Goal: Complete application form: Complete application form

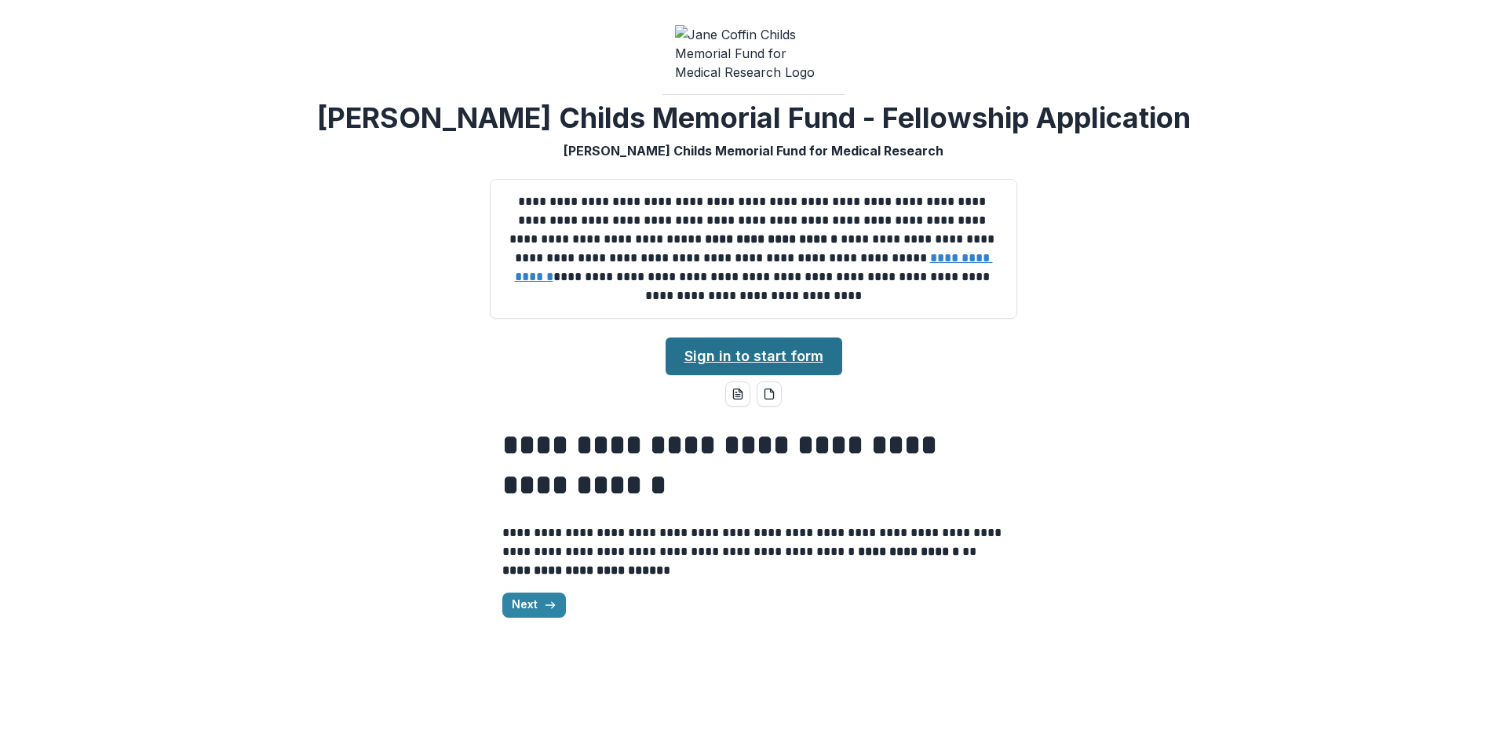
click at [780, 375] on link "Sign in to start form" at bounding box center [754, 357] width 177 height 38
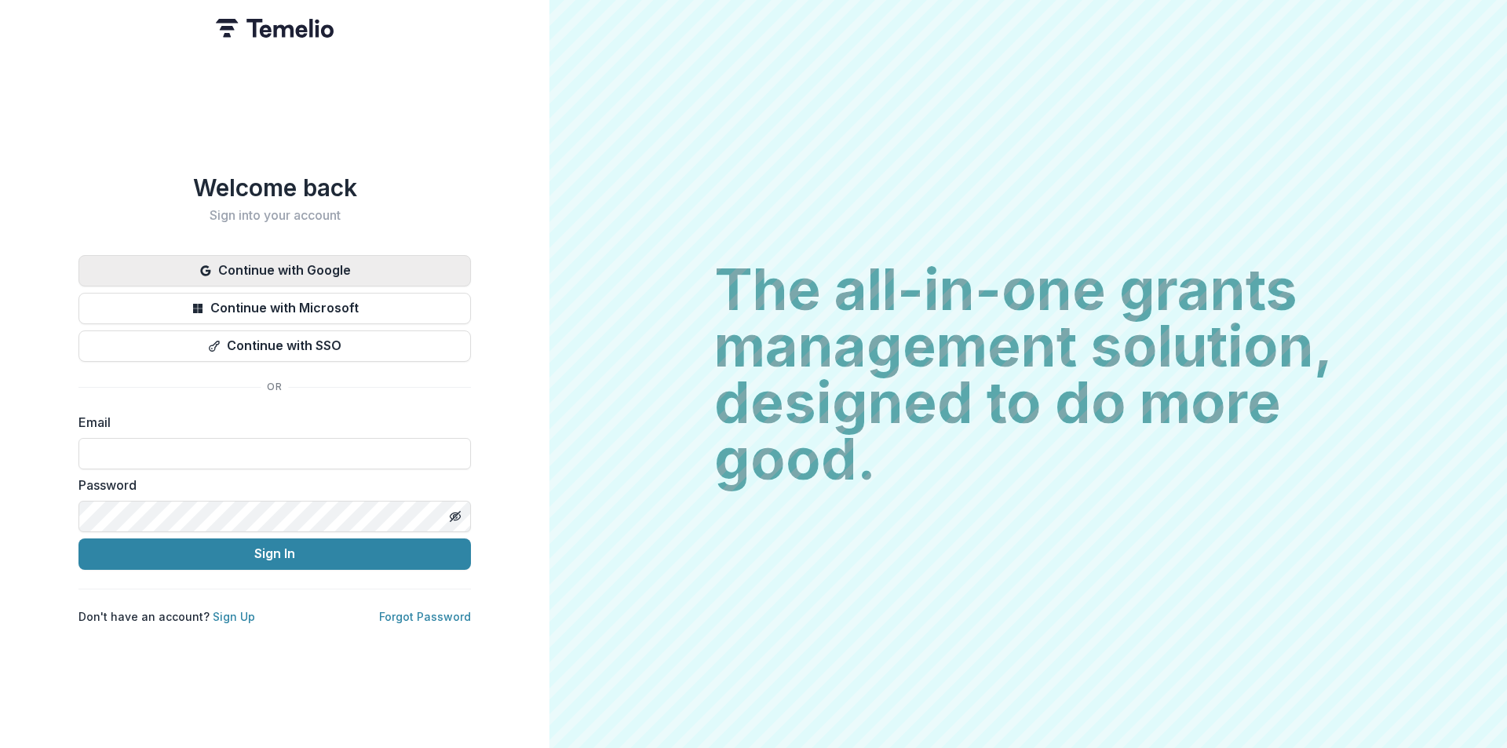
click at [319, 274] on button "Continue with Google" at bounding box center [275, 270] width 393 height 31
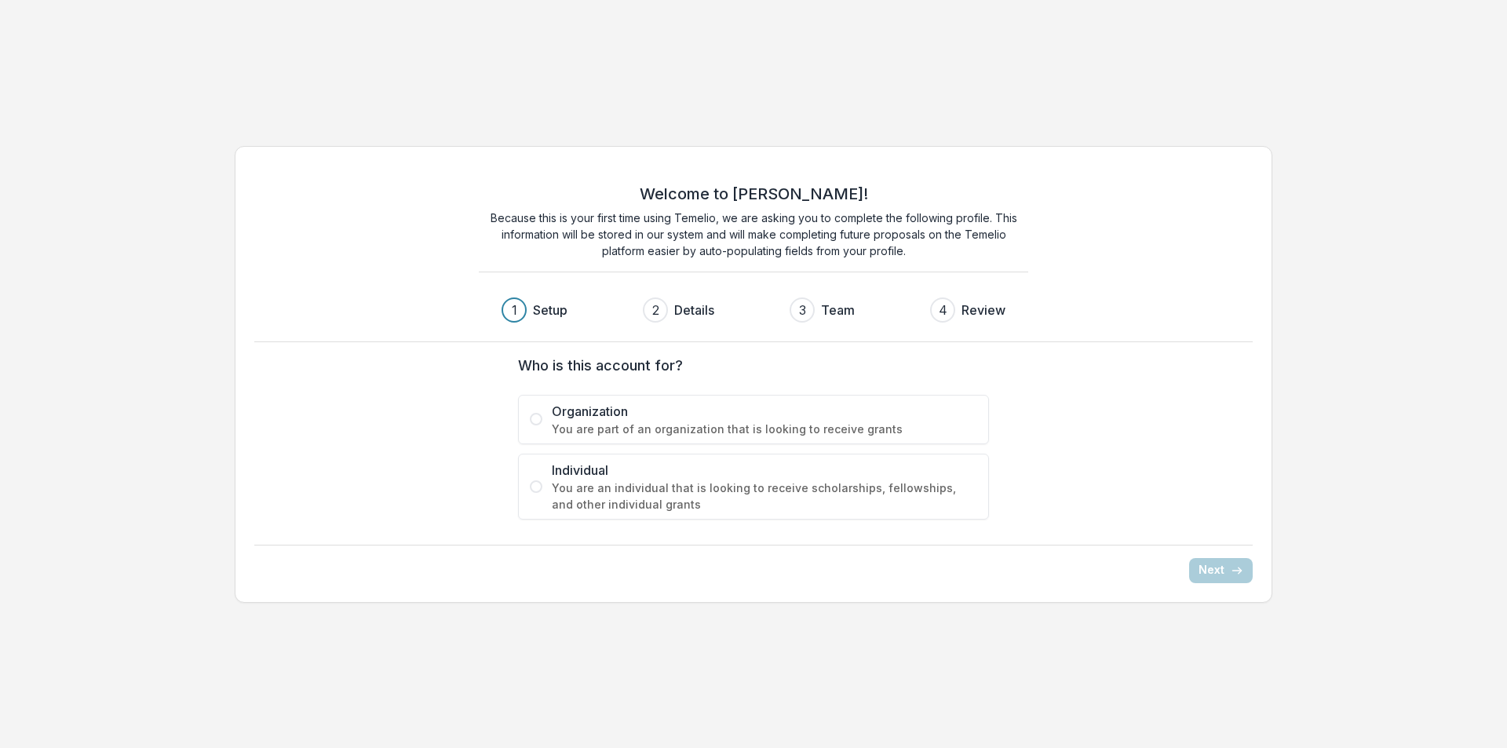
click at [546, 486] on label "Individual You are an individual that is looking to receive scholarships, fello…" at bounding box center [753, 487] width 471 height 66
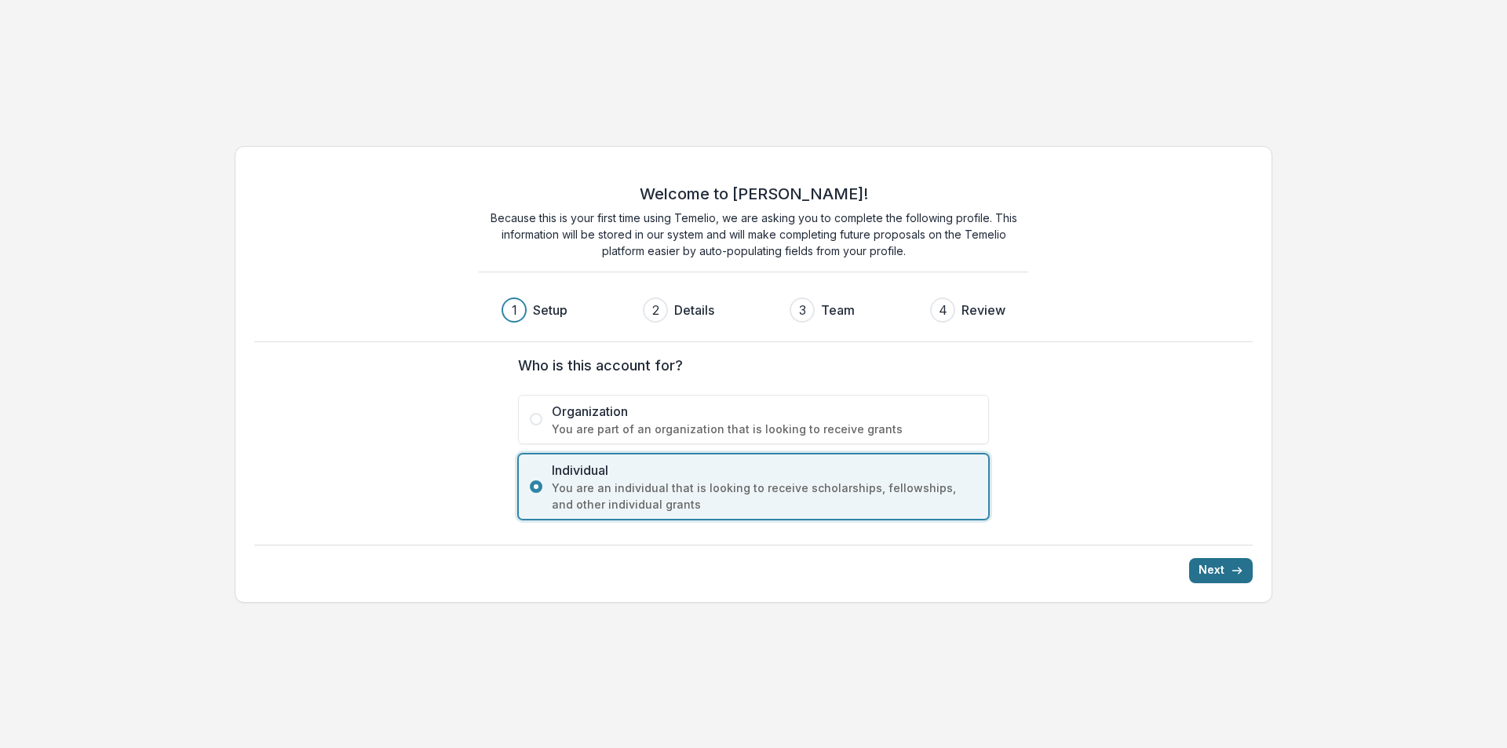
click at [1234, 579] on button "Next" at bounding box center [1221, 570] width 64 height 25
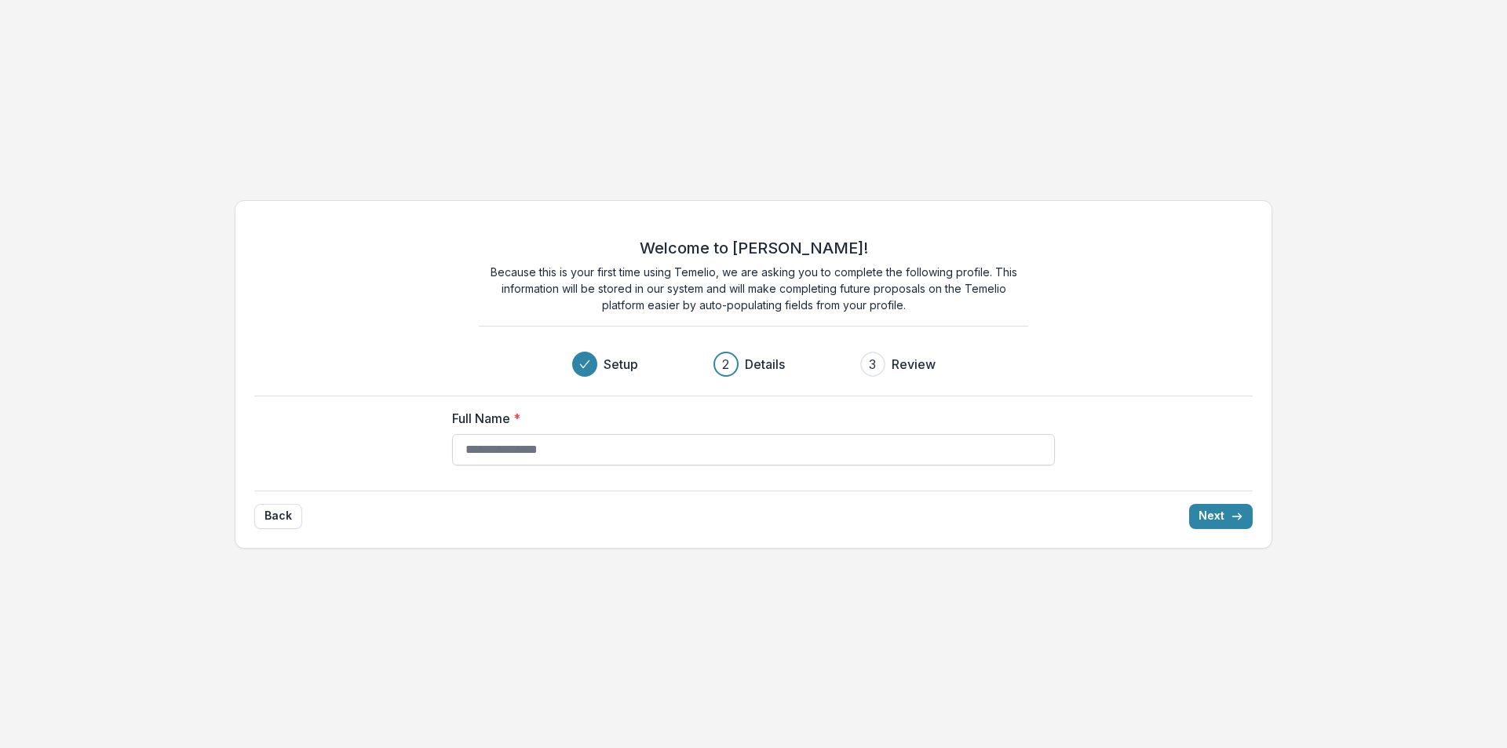
click at [623, 454] on input "Full Name *" at bounding box center [753, 449] width 603 height 31
type input "**********"
click at [1221, 510] on button "Next" at bounding box center [1221, 516] width 64 height 25
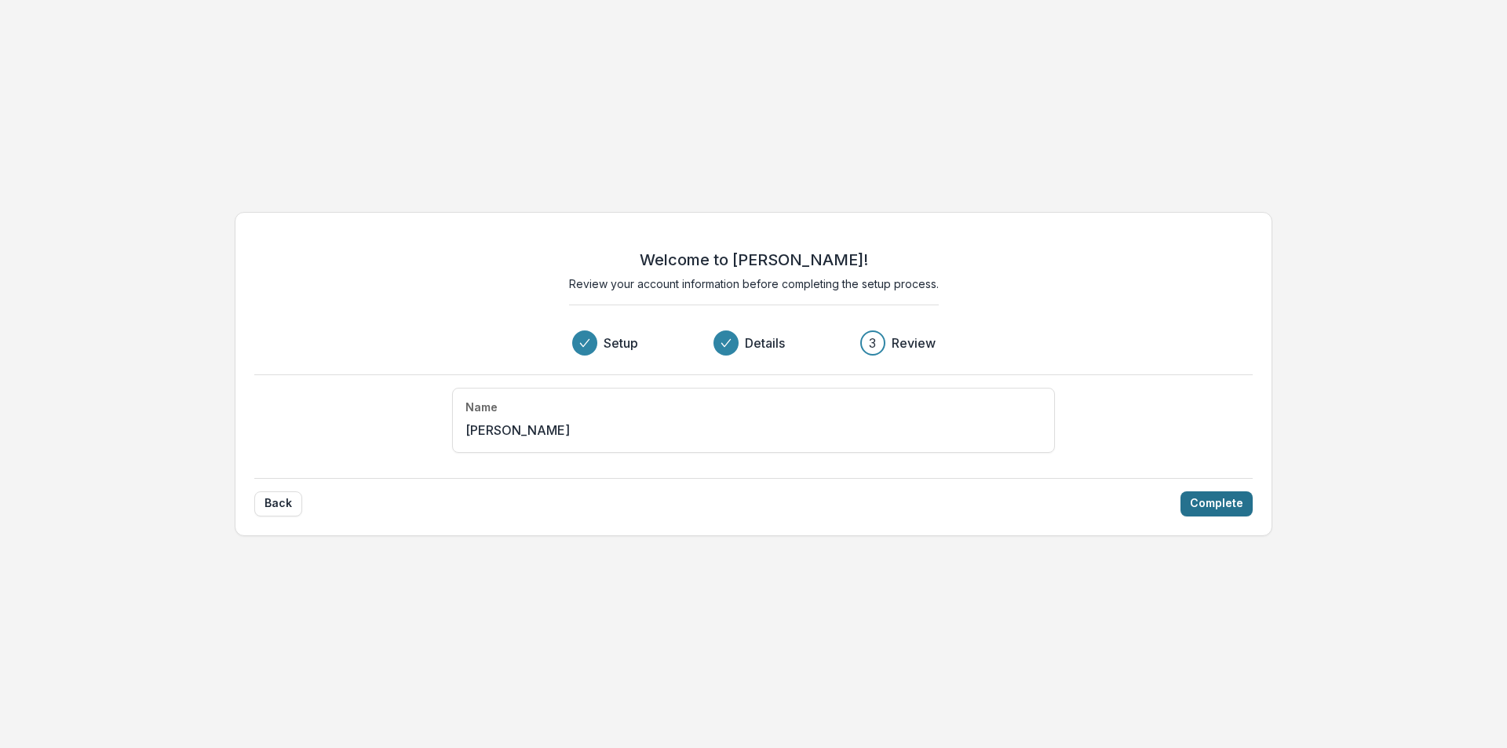
click at [1225, 503] on button "Complete" at bounding box center [1217, 504] width 72 height 25
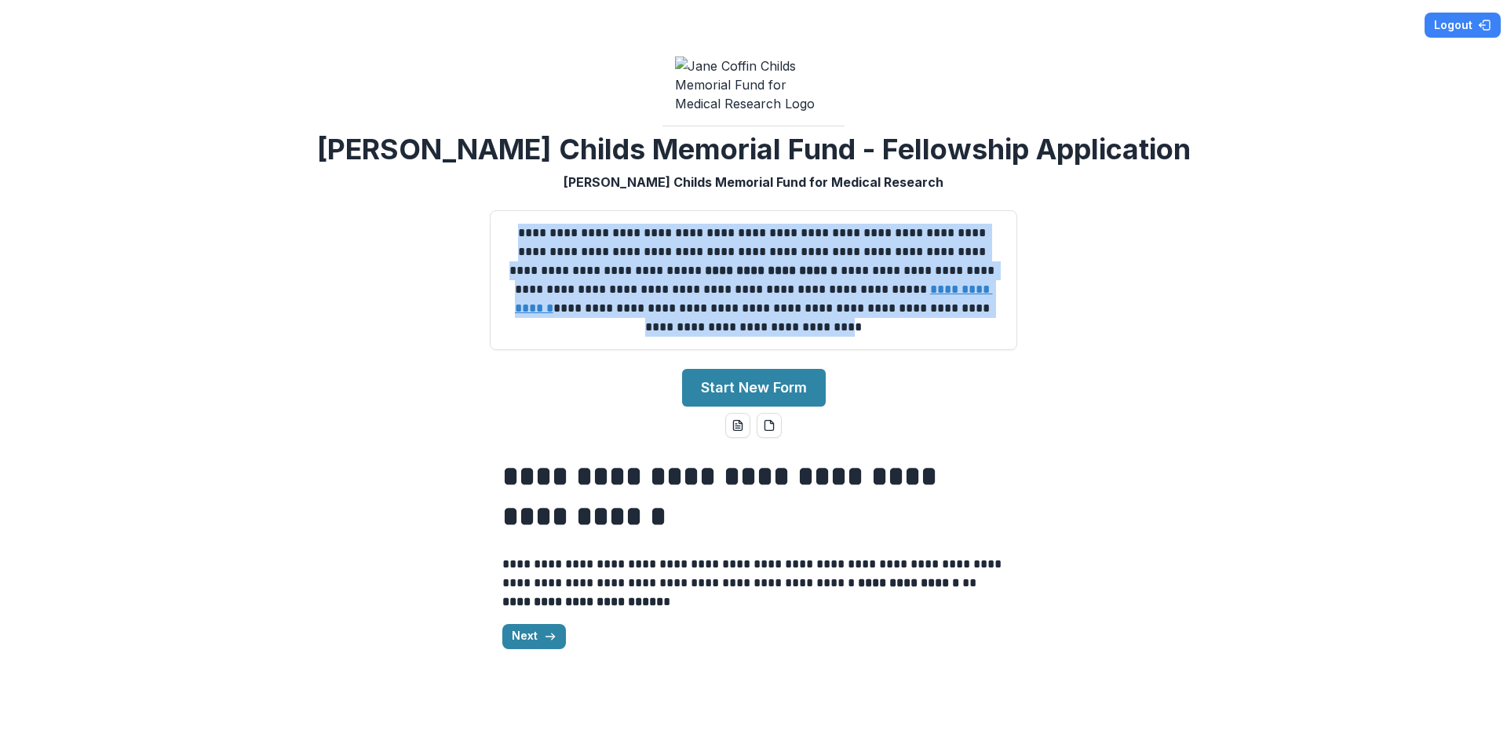
drag, startPoint x: 793, startPoint y: 335, endPoint x: 503, endPoint y: 243, distance: 303.9
click at [503, 243] on p "**********" at bounding box center [753, 280] width 501 height 113
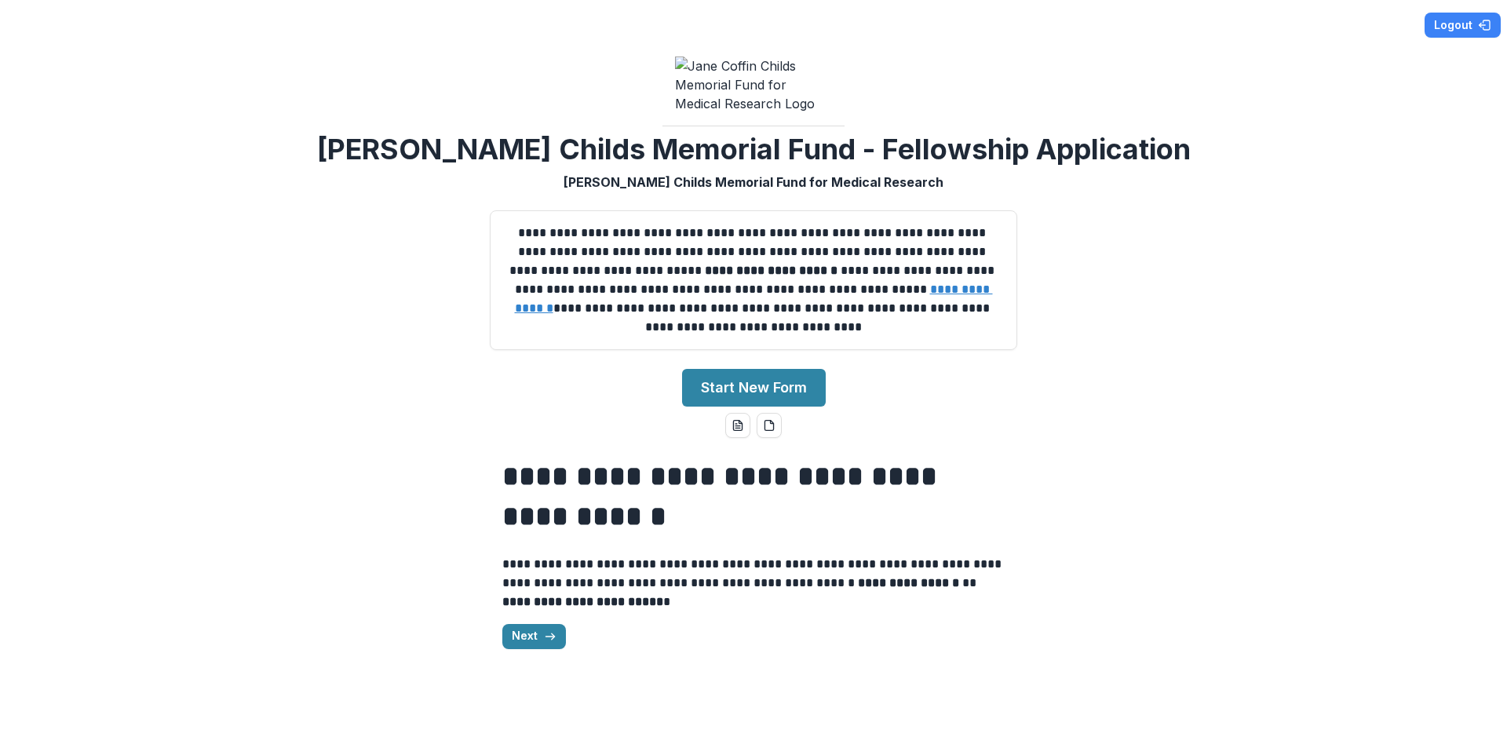
click at [809, 334] on p "**********" at bounding box center [753, 280] width 501 height 113
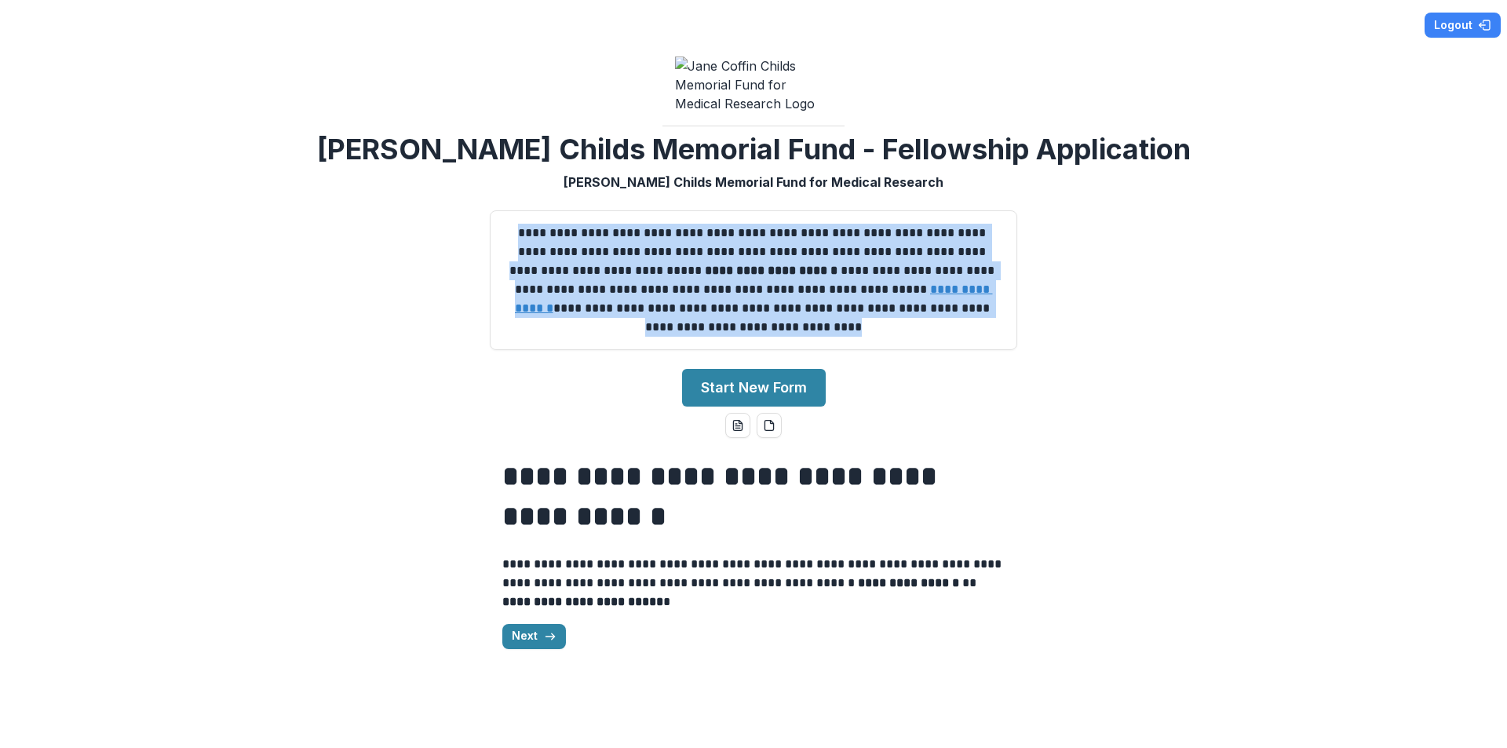
drag, startPoint x: 803, startPoint y: 337, endPoint x: 508, endPoint y: 226, distance: 315.3
click at [508, 226] on div "**********" at bounding box center [754, 280] width 528 height 140
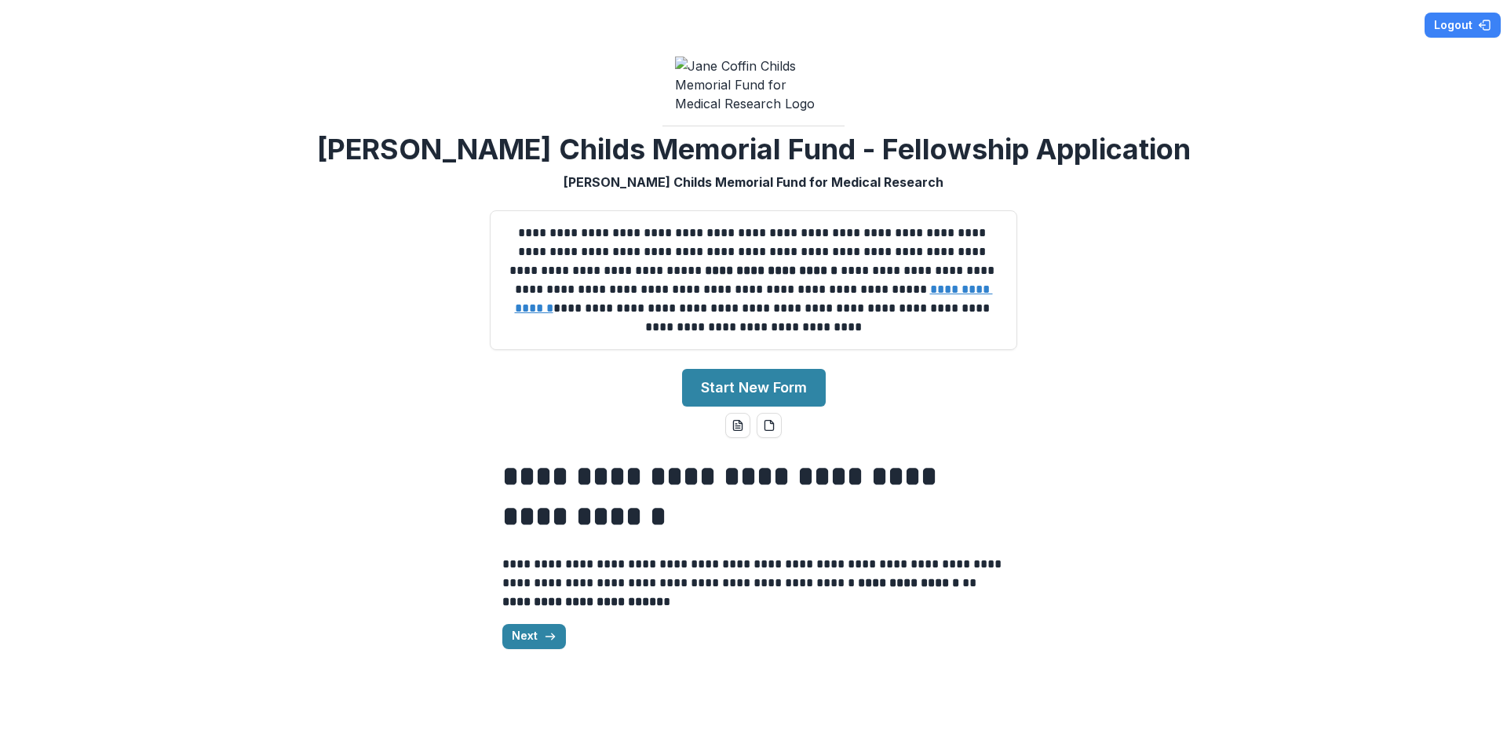
click at [1050, 533] on div "**********" at bounding box center [753, 589] width 1495 height 291
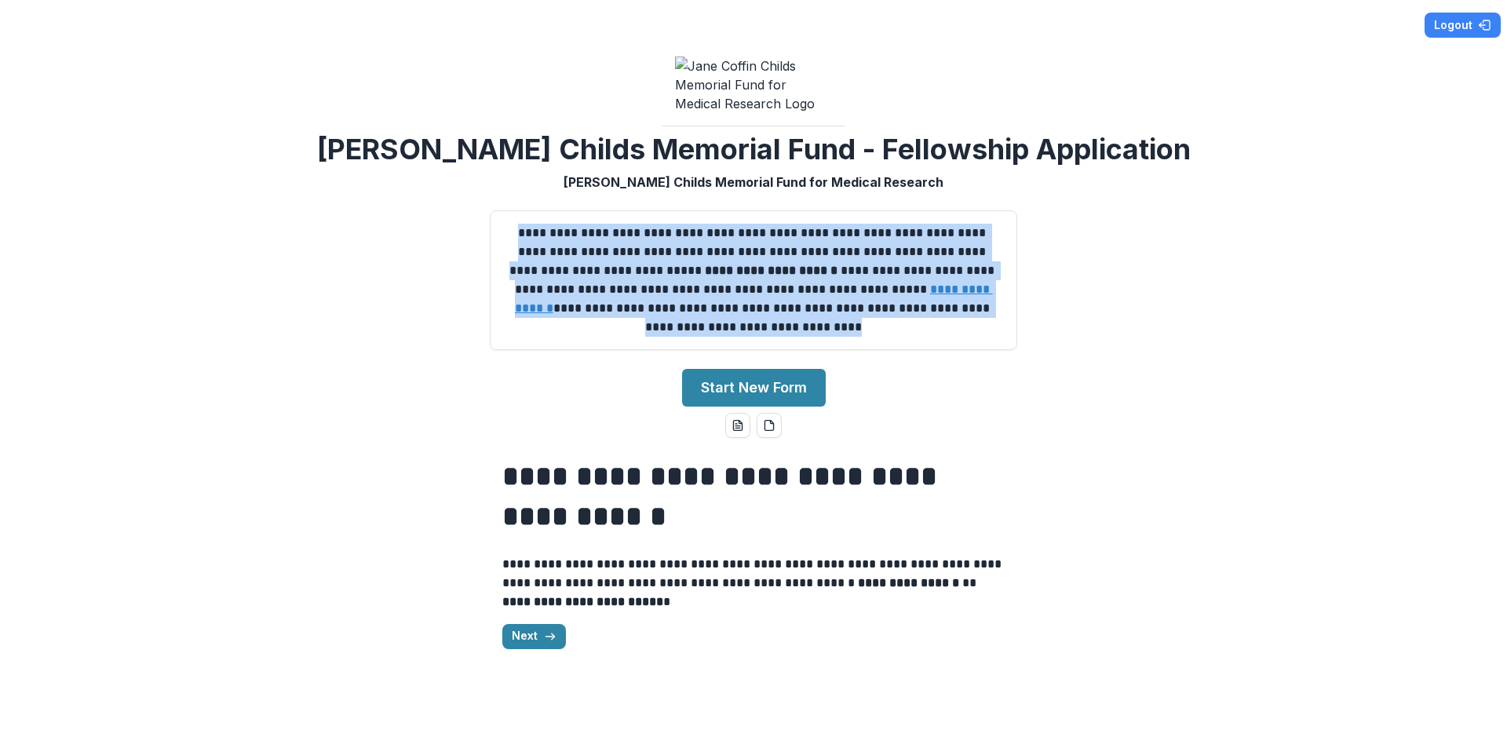
drag, startPoint x: 806, startPoint y: 336, endPoint x: 482, endPoint y: 243, distance: 337.2
click at [482, 243] on div "**********" at bounding box center [753, 280] width 553 height 165
click at [807, 320] on p "**********" at bounding box center [753, 280] width 501 height 113
drag, startPoint x: 801, startPoint y: 334, endPoint x: 516, endPoint y: 244, distance: 298.7
click at [516, 244] on p "**********" at bounding box center [753, 280] width 501 height 113
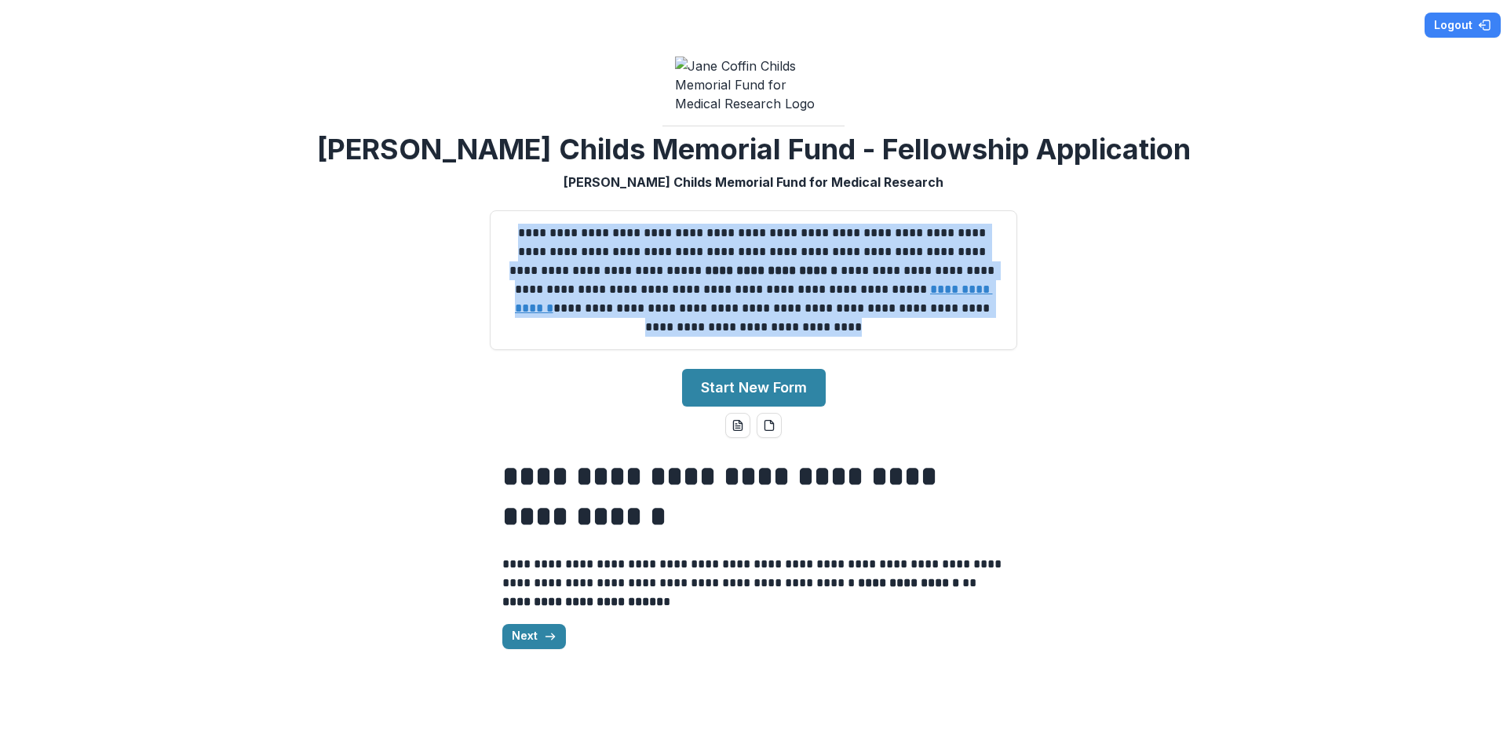
click at [824, 337] on p "**********" at bounding box center [753, 280] width 501 height 113
drag, startPoint x: 805, startPoint y: 338, endPoint x: 484, endPoint y: 247, distance: 332.8
click at [484, 247] on div "**********" at bounding box center [753, 280] width 553 height 165
click at [796, 337] on p "**********" at bounding box center [753, 280] width 501 height 113
drag, startPoint x: 809, startPoint y: 340, endPoint x: 459, endPoint y: 226, distance: 368.2
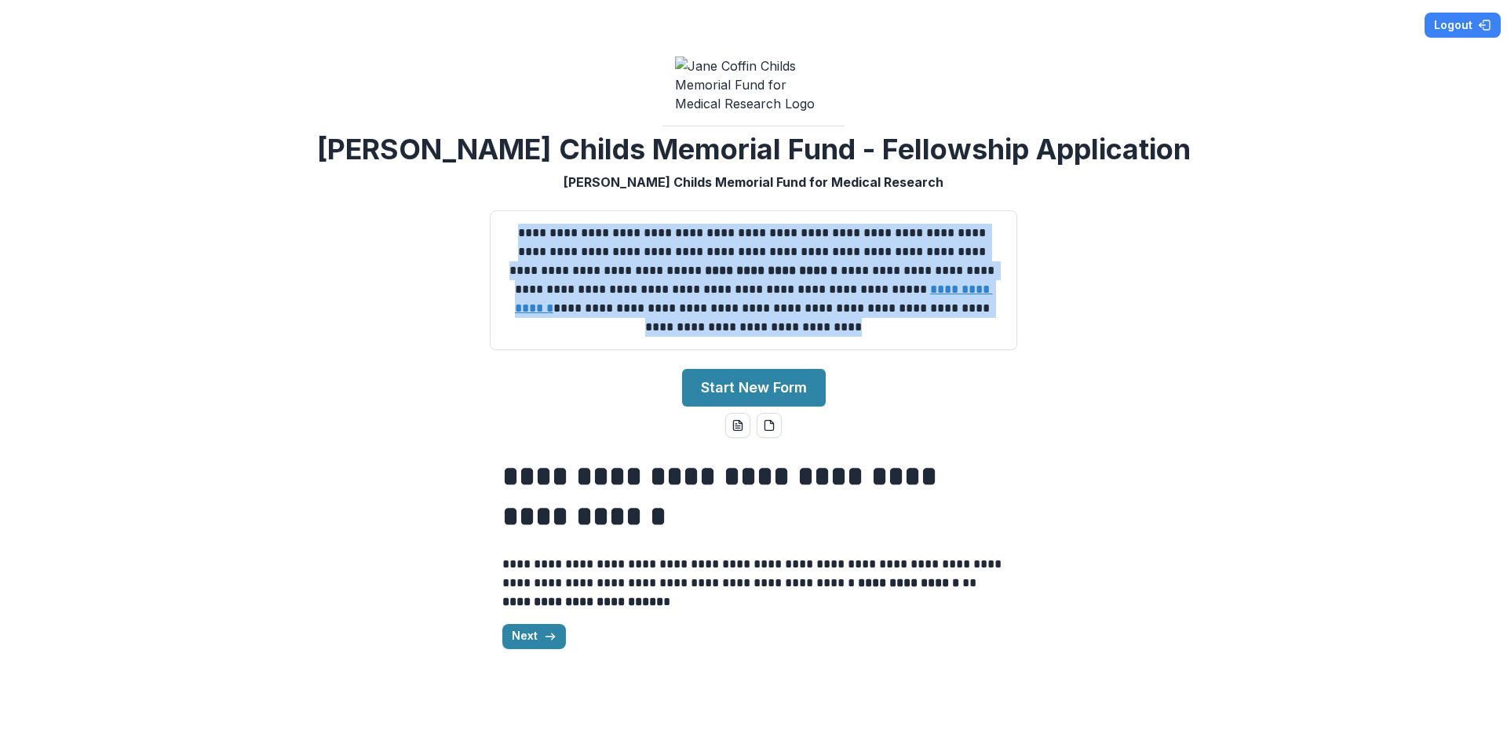
click at [459, 226] on div "**********" at bounding box center [753, 374] width 1507 height 748
click at [821, 337] on p "**********" at bounding box center [753, 280] width 501 height 113
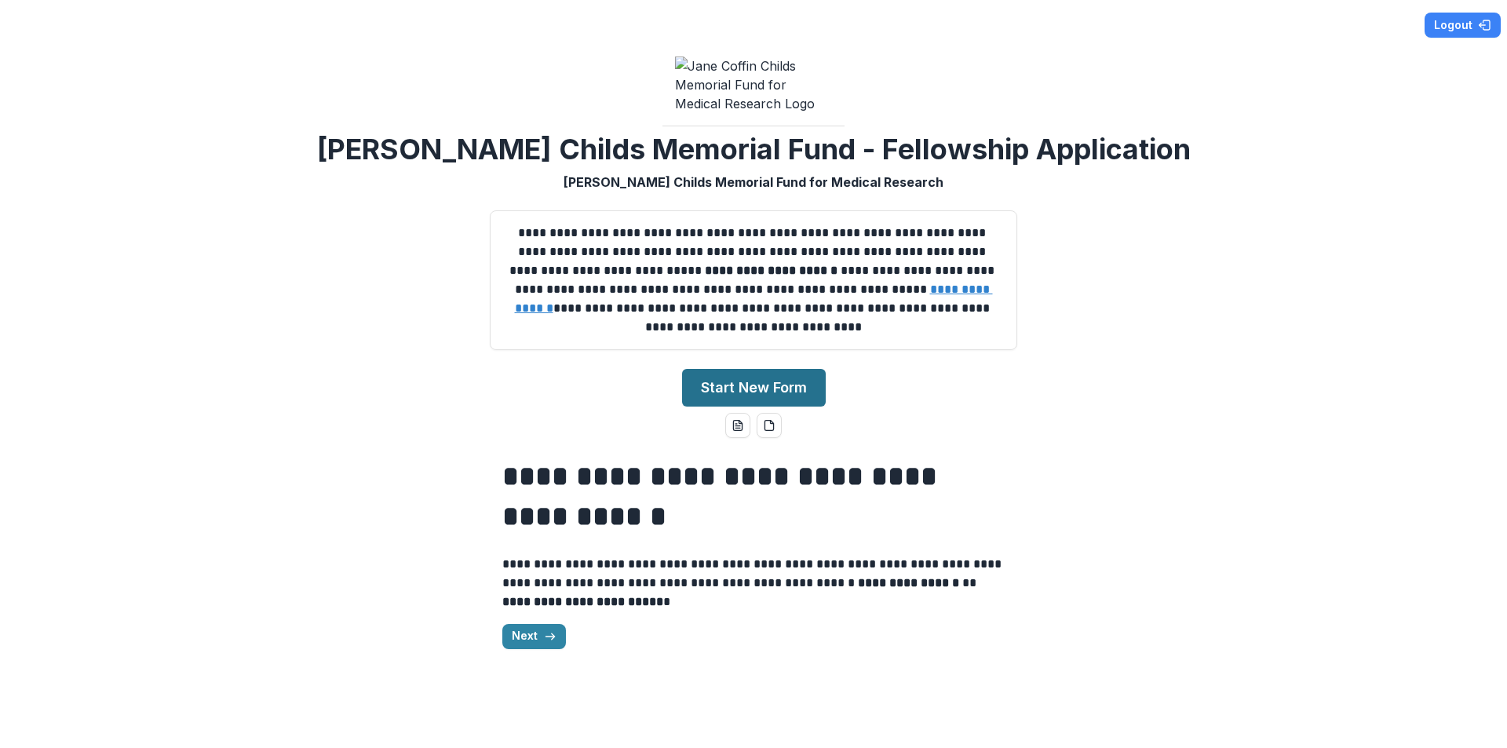
click at [781, 396] on button "Start New Form" at bounding box center [754, 388] width 144 height 38
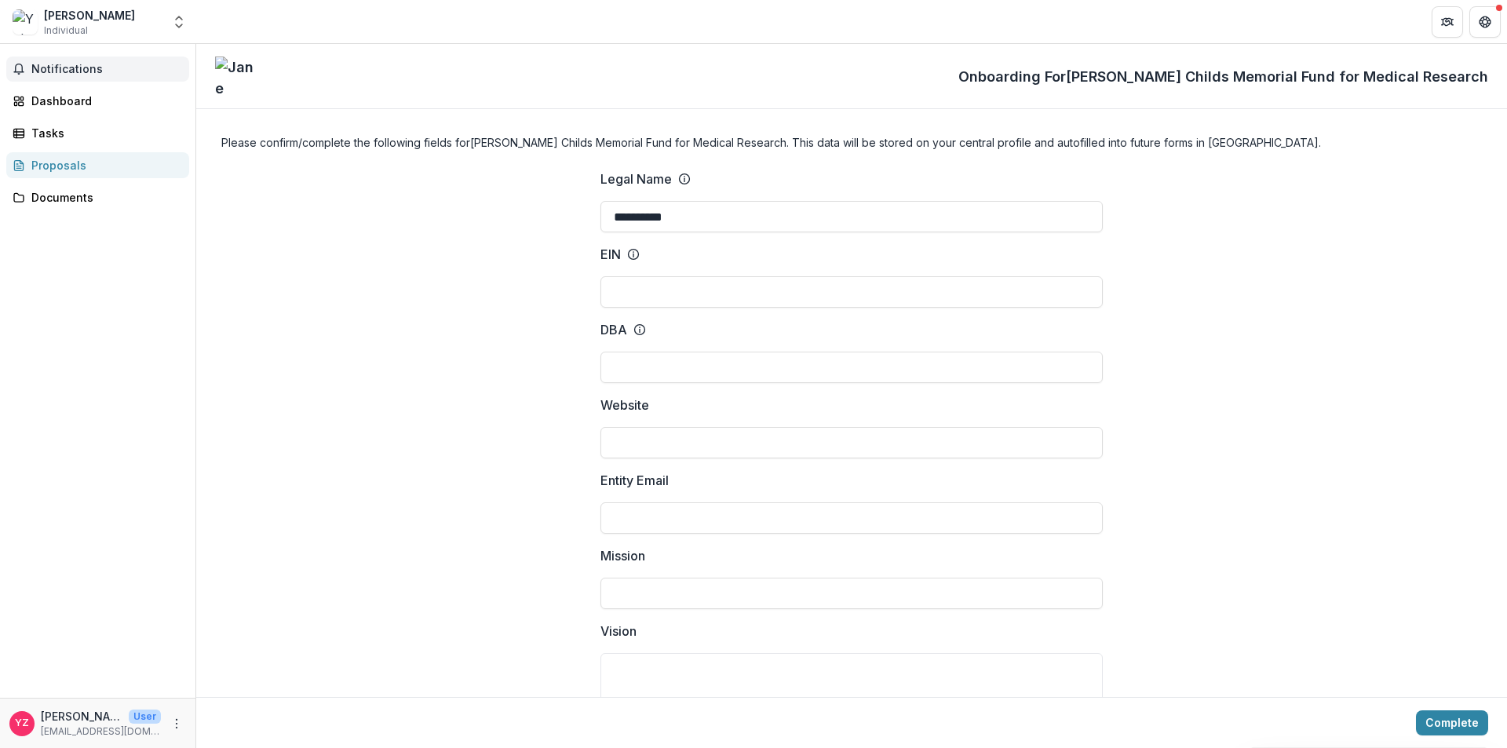
click at [65, 74] on span "Notifications" at bounding box center [107, 69] width 152 height 13
click at [93, 100] on div "Dashboard" at bounding box center [103, 101] width 145 height 16
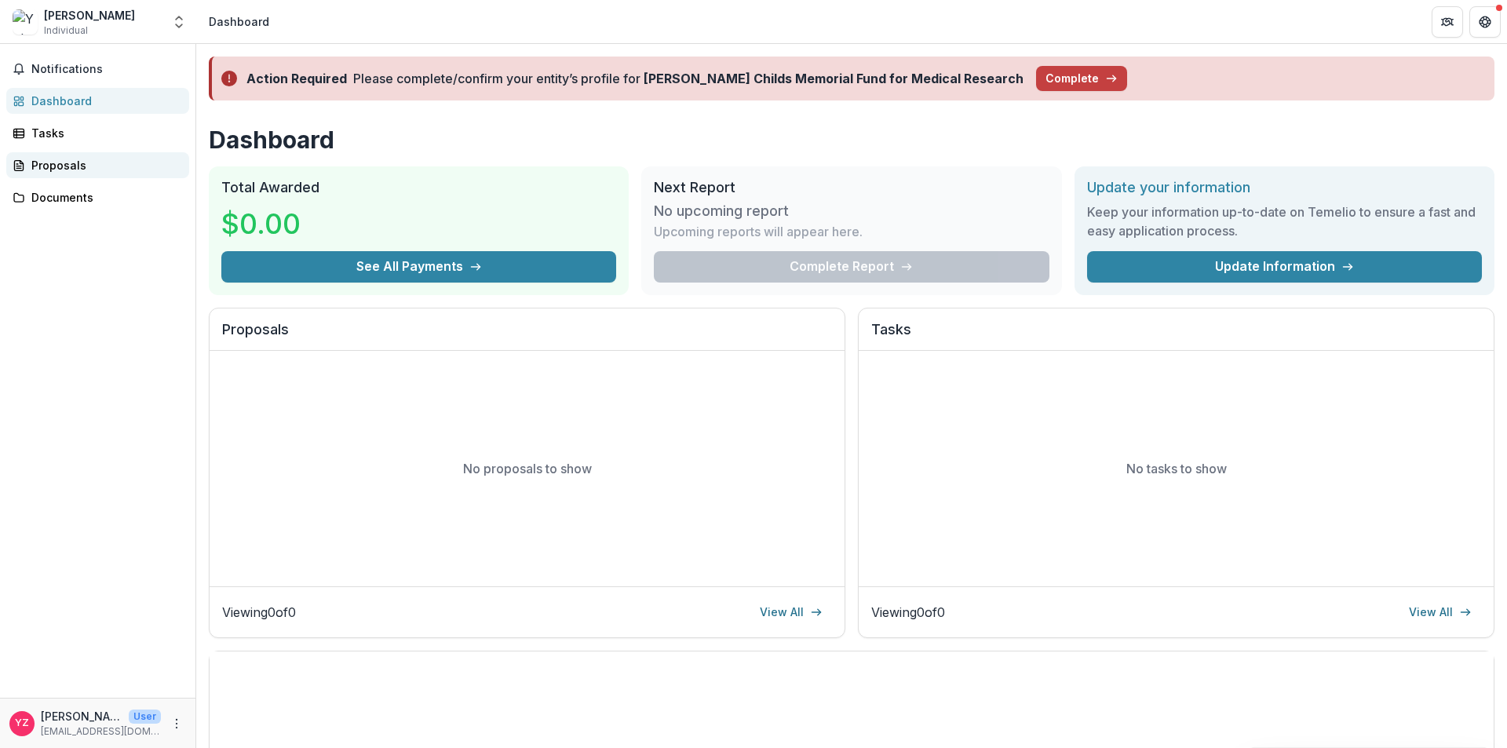
click at [80, 173] on div "Proposals" at bounding box center [103, 165] width 145 height 16
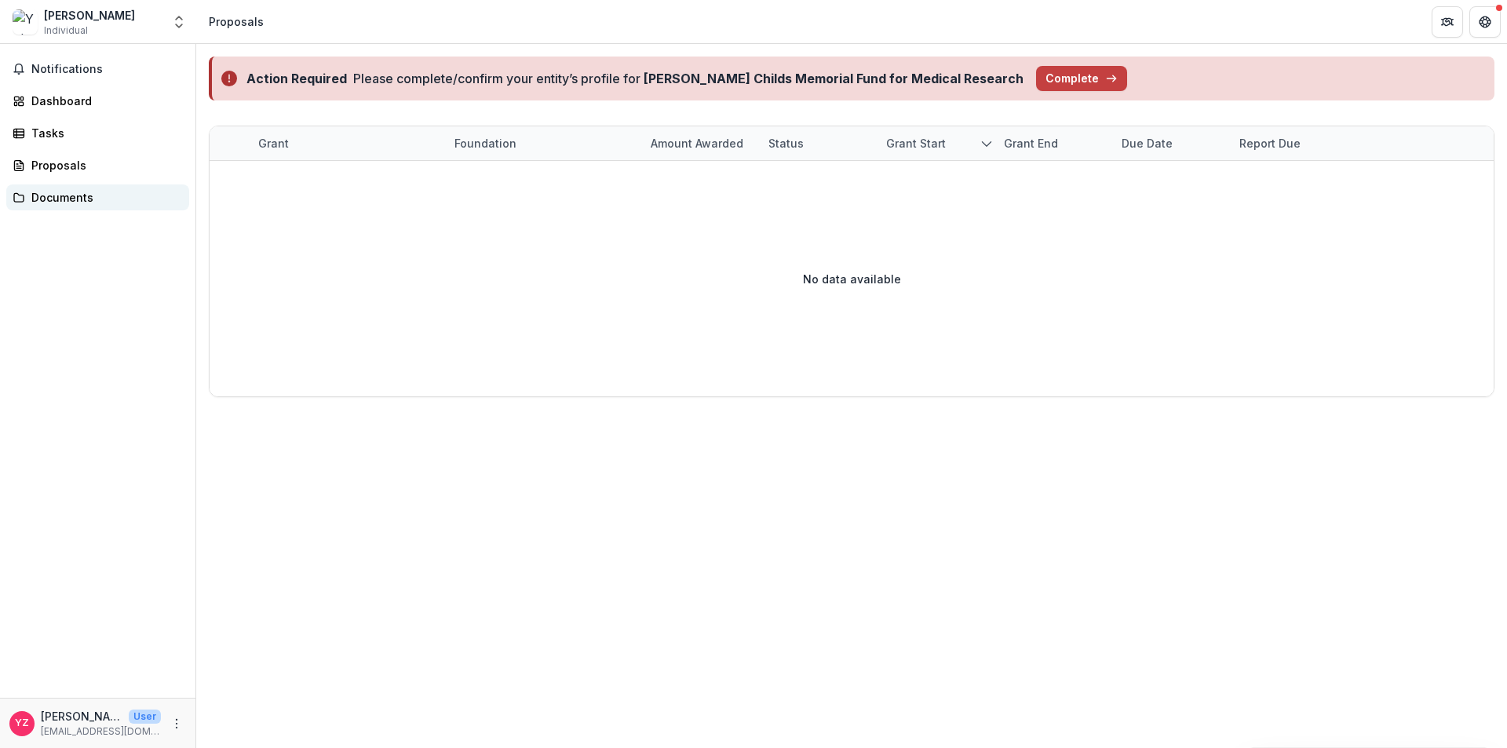
click at [61, 197] on div "Documents" at bounding box center [103, 197] width 145 height 16
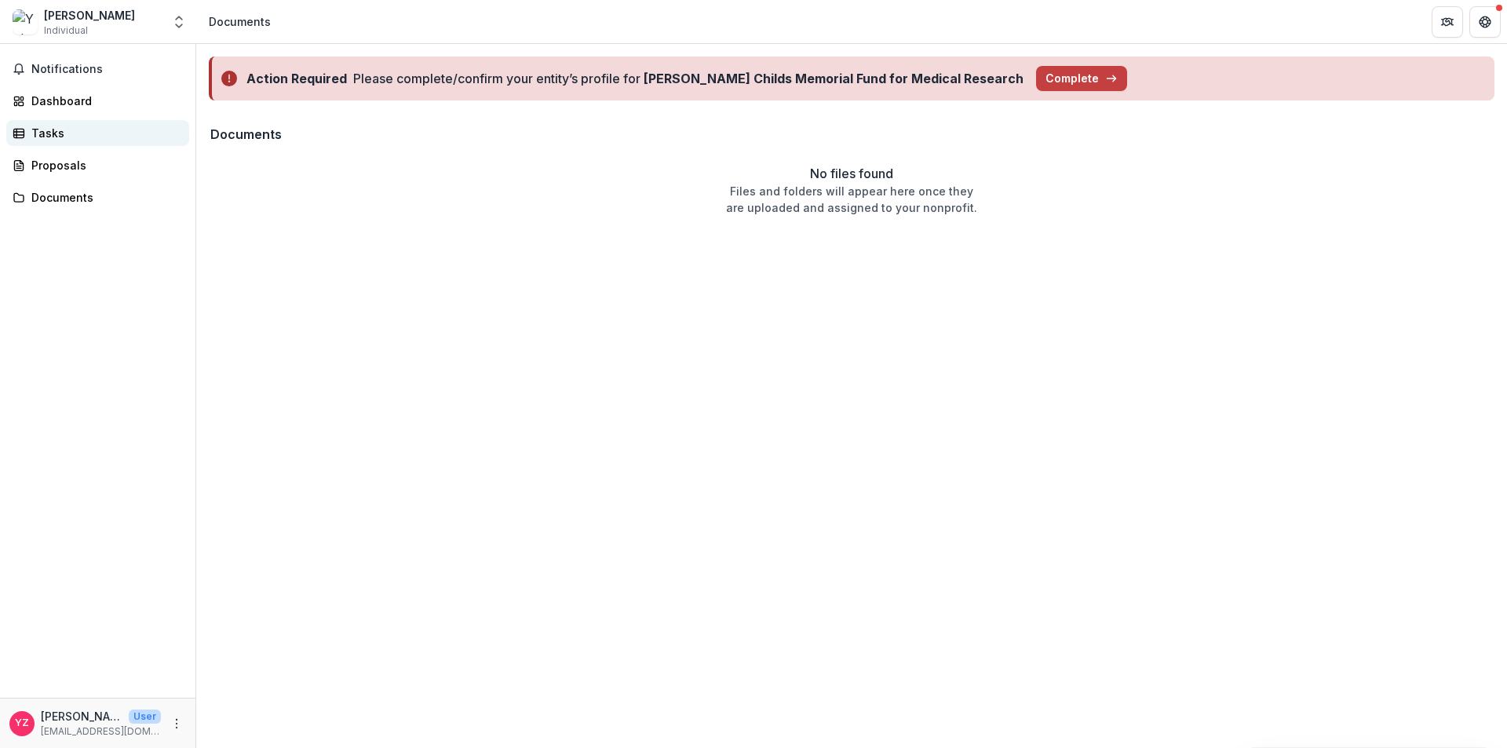
click at [68, 133] on div "Tasks" at bounding box center [103, 133] width 145 height 16
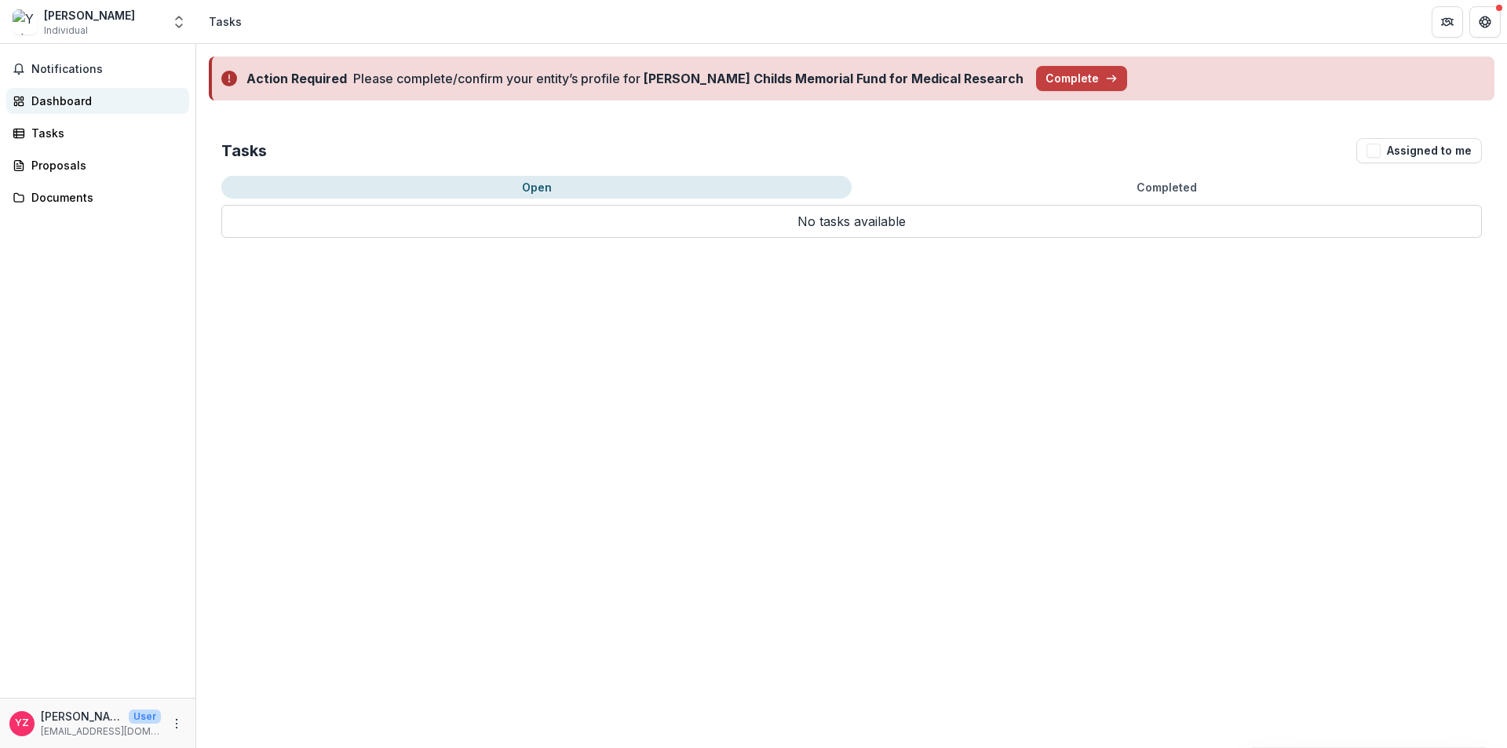
click at [90, 97] on div "Dashboard" at bounding box center [103, 101] width 145 height 16
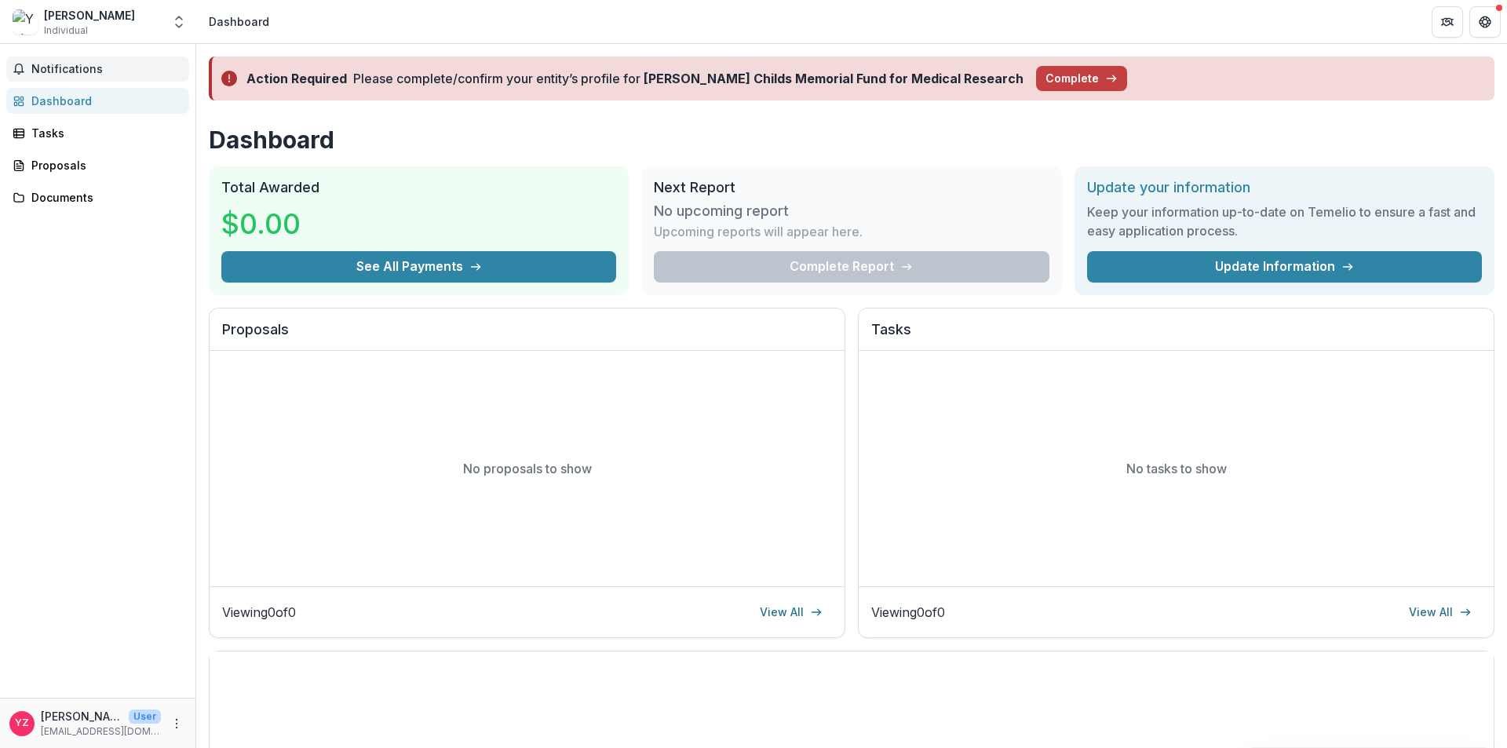
click at [85, 78] on button "Notifications" at bounding box center [97, 69] width 183 height 25
click at [1484, 17] on icon "Get Help" at bounding box center [1486, 17] width 4 height 3
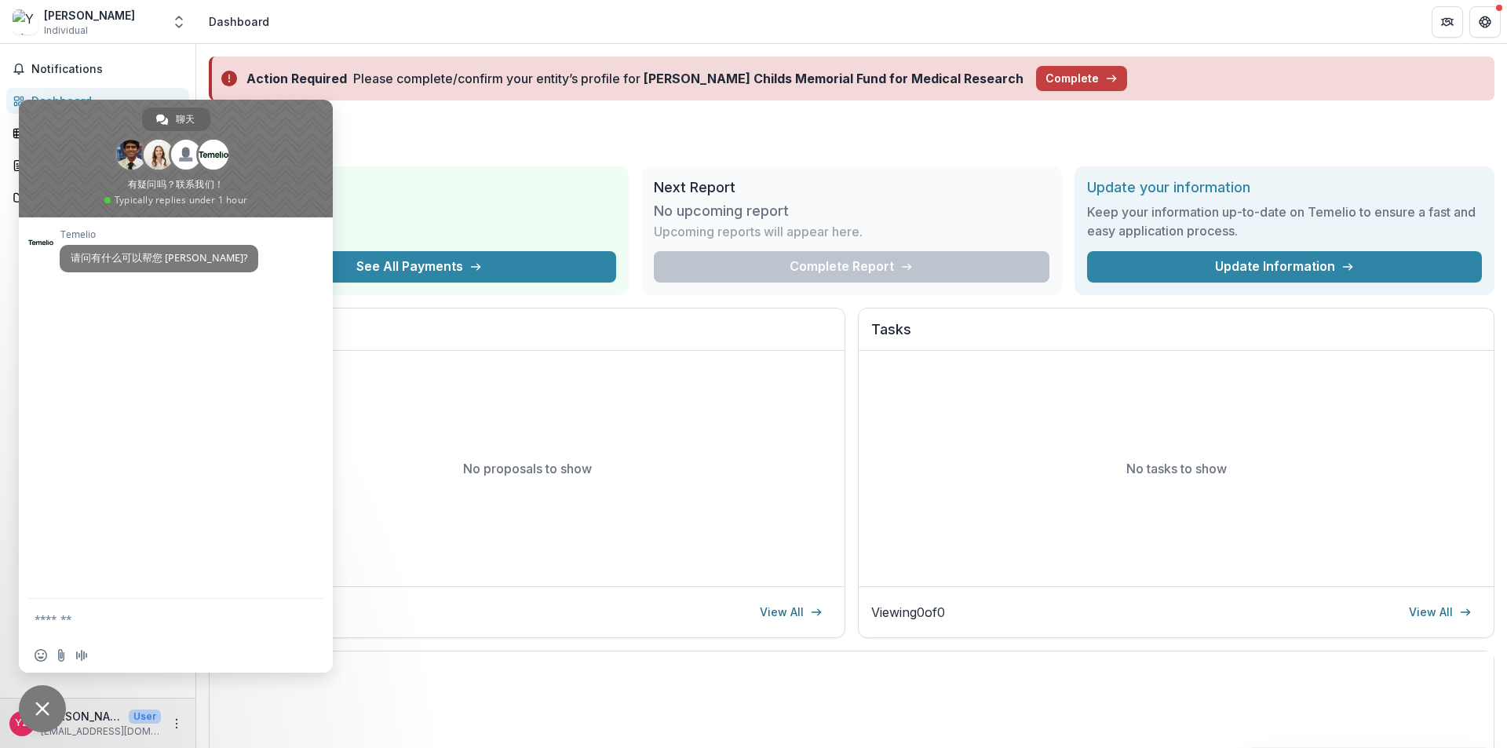
click at [696, 145] on h1 "Dashboard" at bounding box center [852, 140] width 1286 height 28
click at [111, 24] on div "Yutao Zhao Individual" at bounding box center [87, 22] width 149 height 31
click at [93, 16] on div "Yutao Zhao" at bounding box center [89, 15] width 91 height 16
click at [38, 700] on span "关闭聊天" at bounding box center [42, 708] width 47 height 47
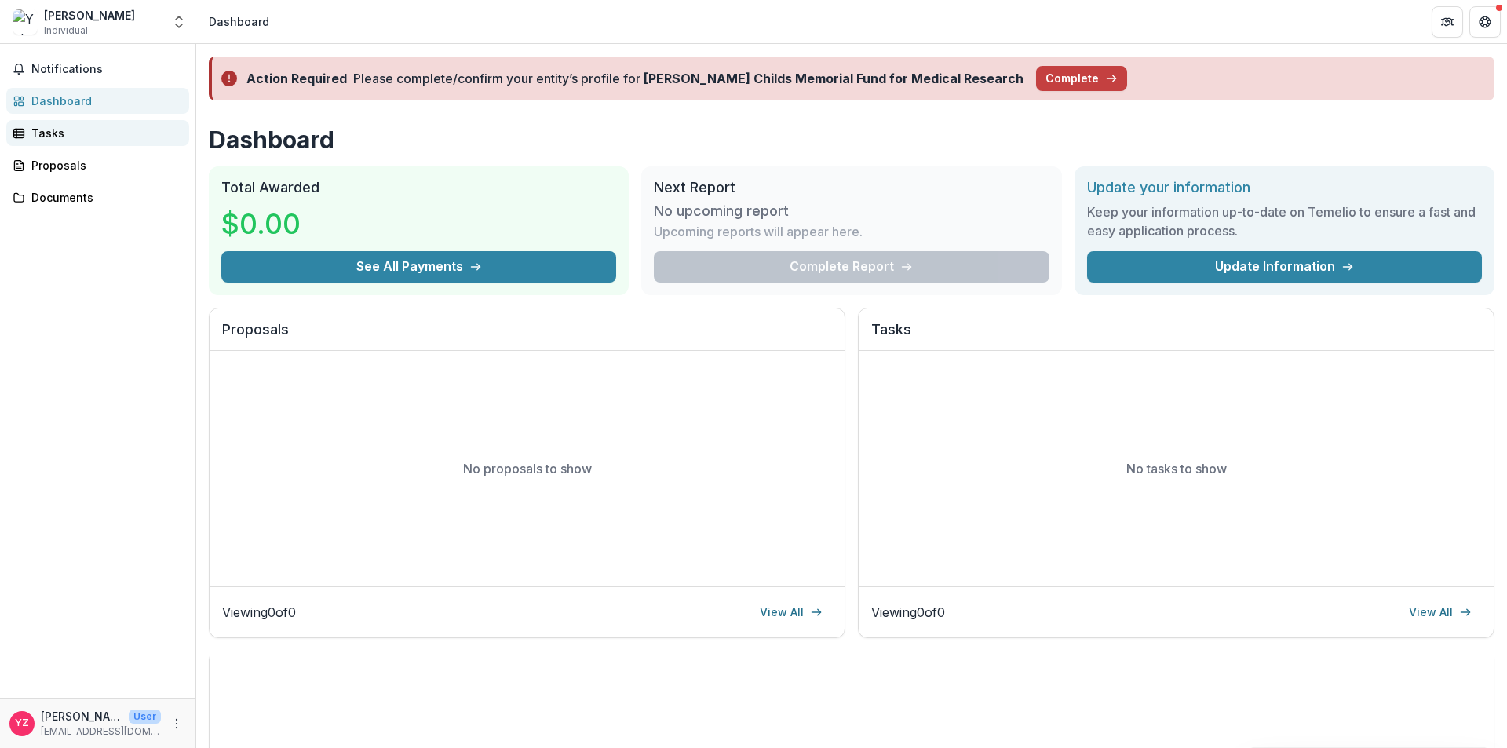
click at [52, 130] on div "Tasks" at bounding box center [103, 133] width 145 height 16
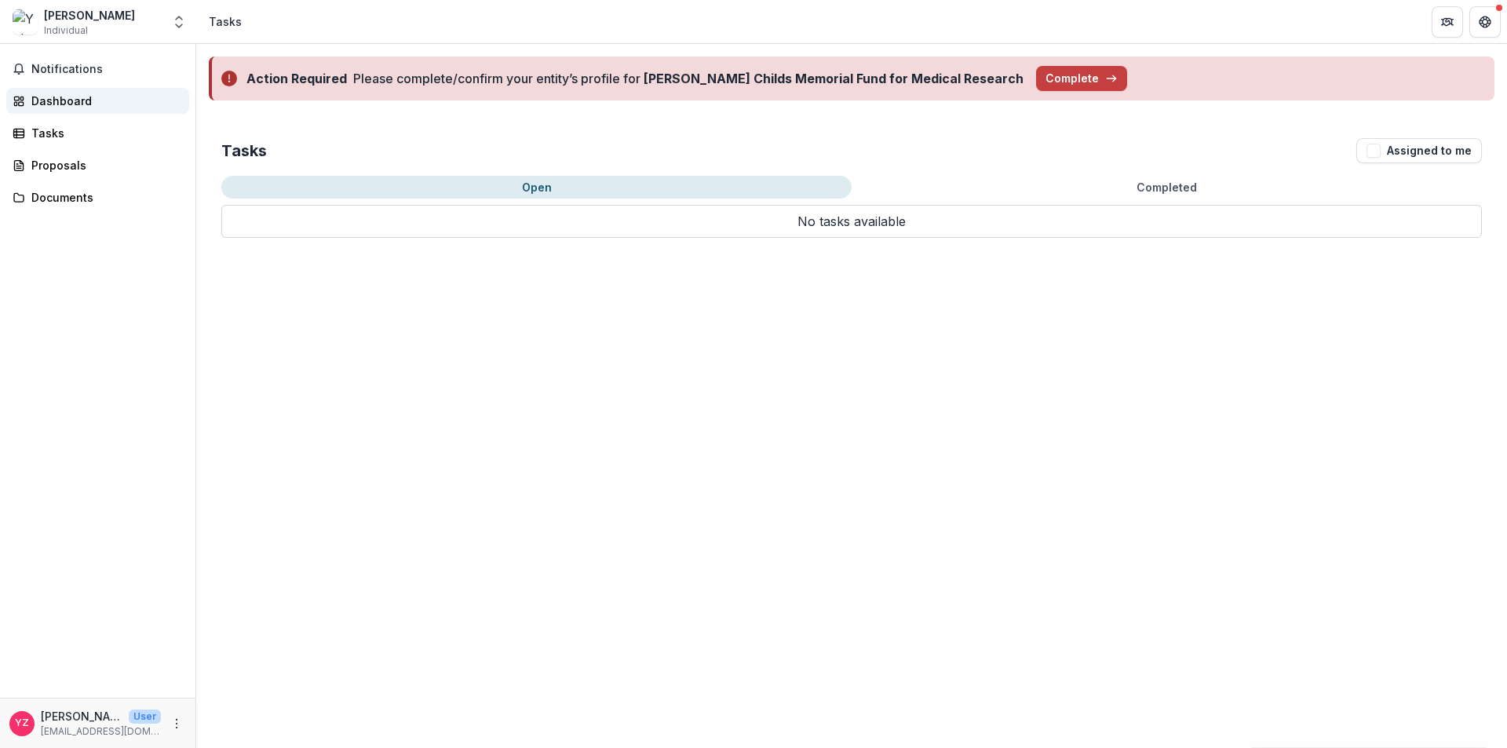
click at [99, 89] on link "Dashboard" at bounding box center [97, 101] width 183 height 26
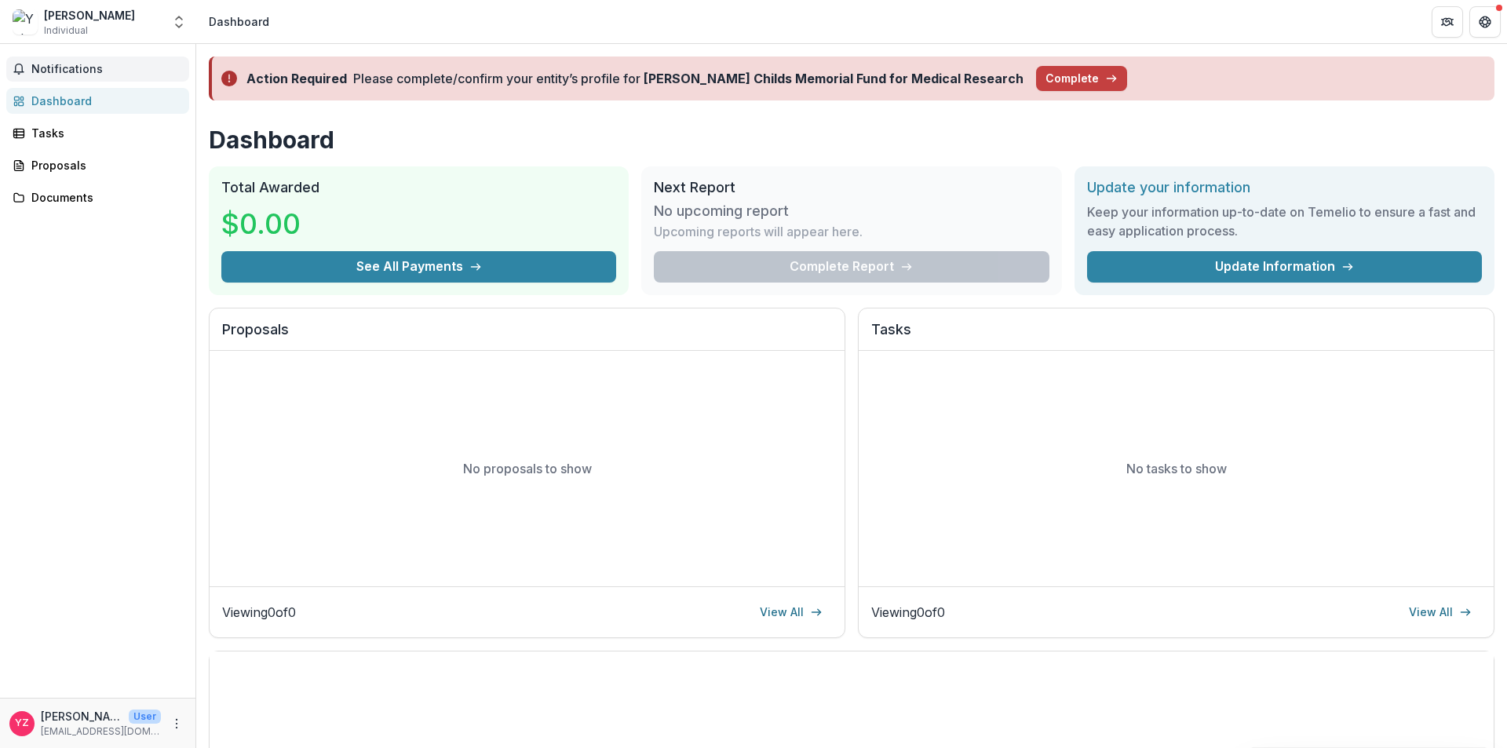
click at [88, 71] on span "Notifications" at bounding box center [107, 69] width 152 height 13
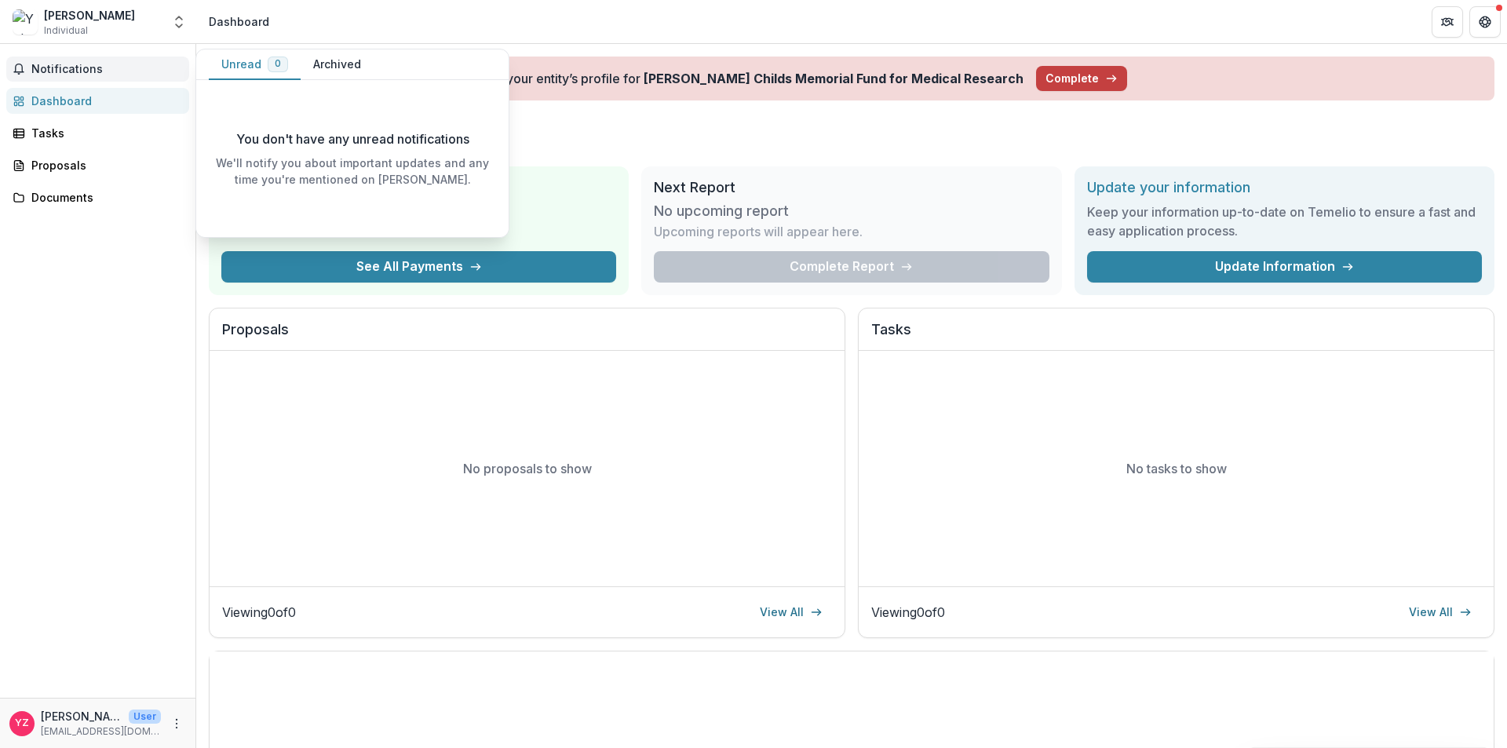
click at [69, 74] on span "Notifications" at bounding box center [107, 69] width 152 height 13
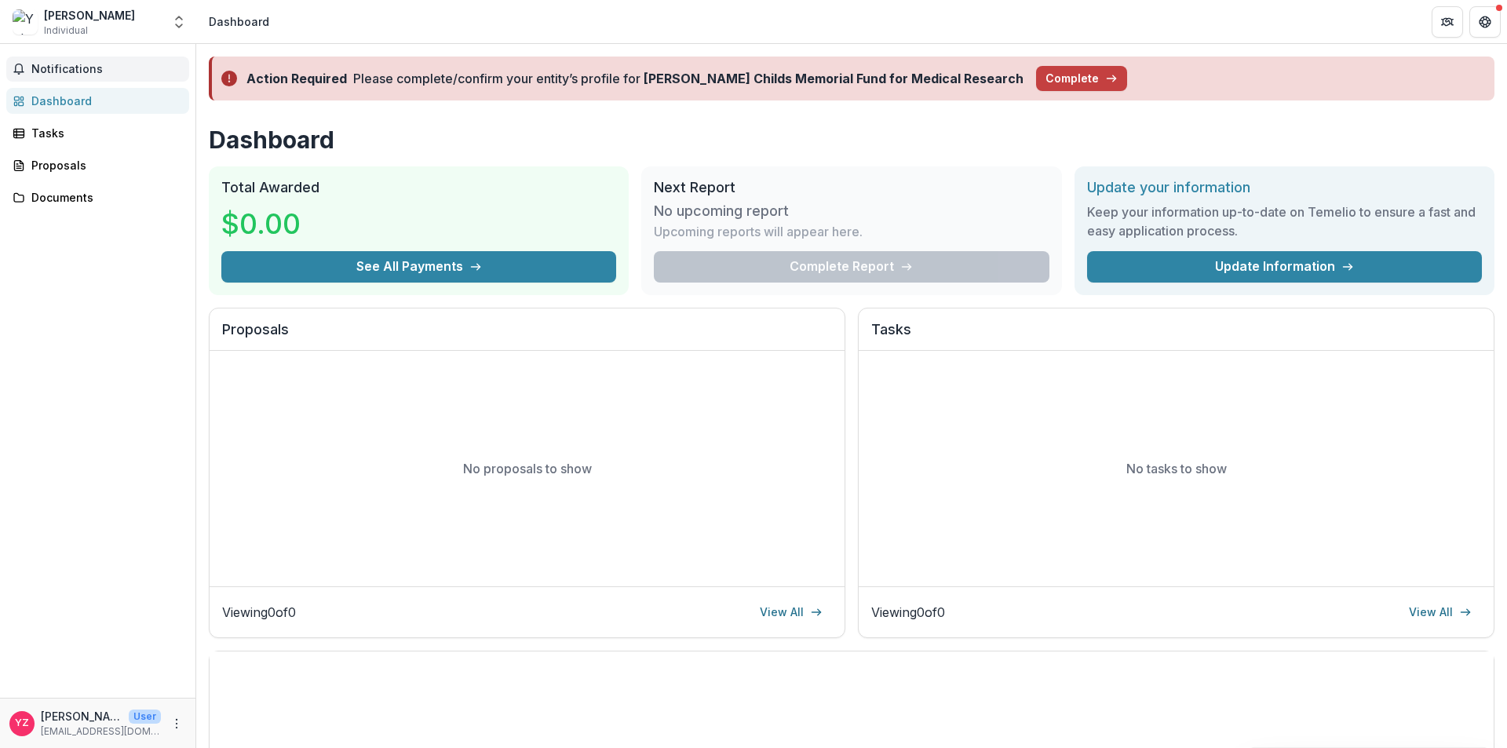
click at [68, 65] on span "Notifications" at bounding box center [107, 69] width 152 height 13
drag, startPoint x: 60, startPoint y: 163, endPoint x: 67, endPoint y: 168, distance: 8.5
click at [60, 163] on div "Proposals" at bounding box center [103, 165] width 145 height 16
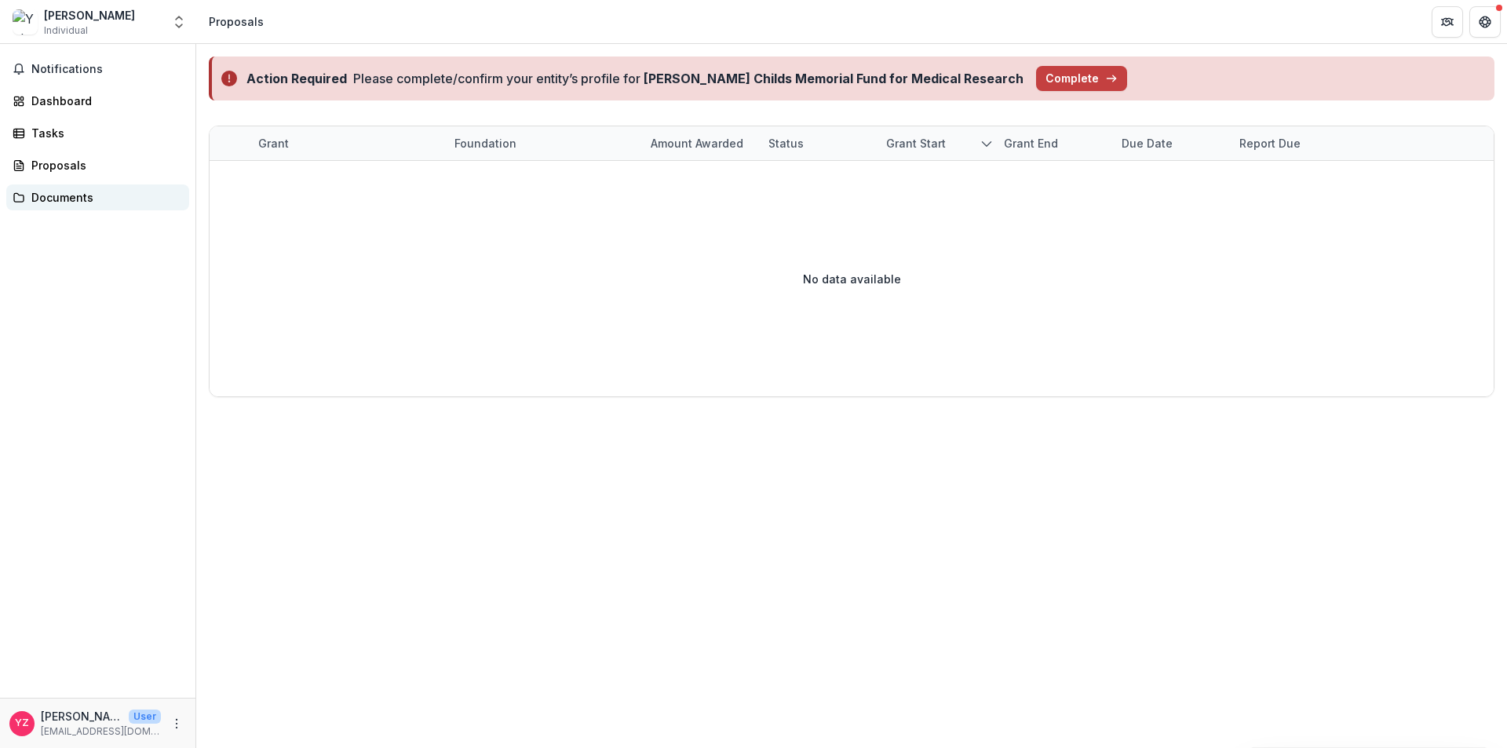
click at [77, 196] on div "Documents" at bounding box center [103, 197] width 145 height 16
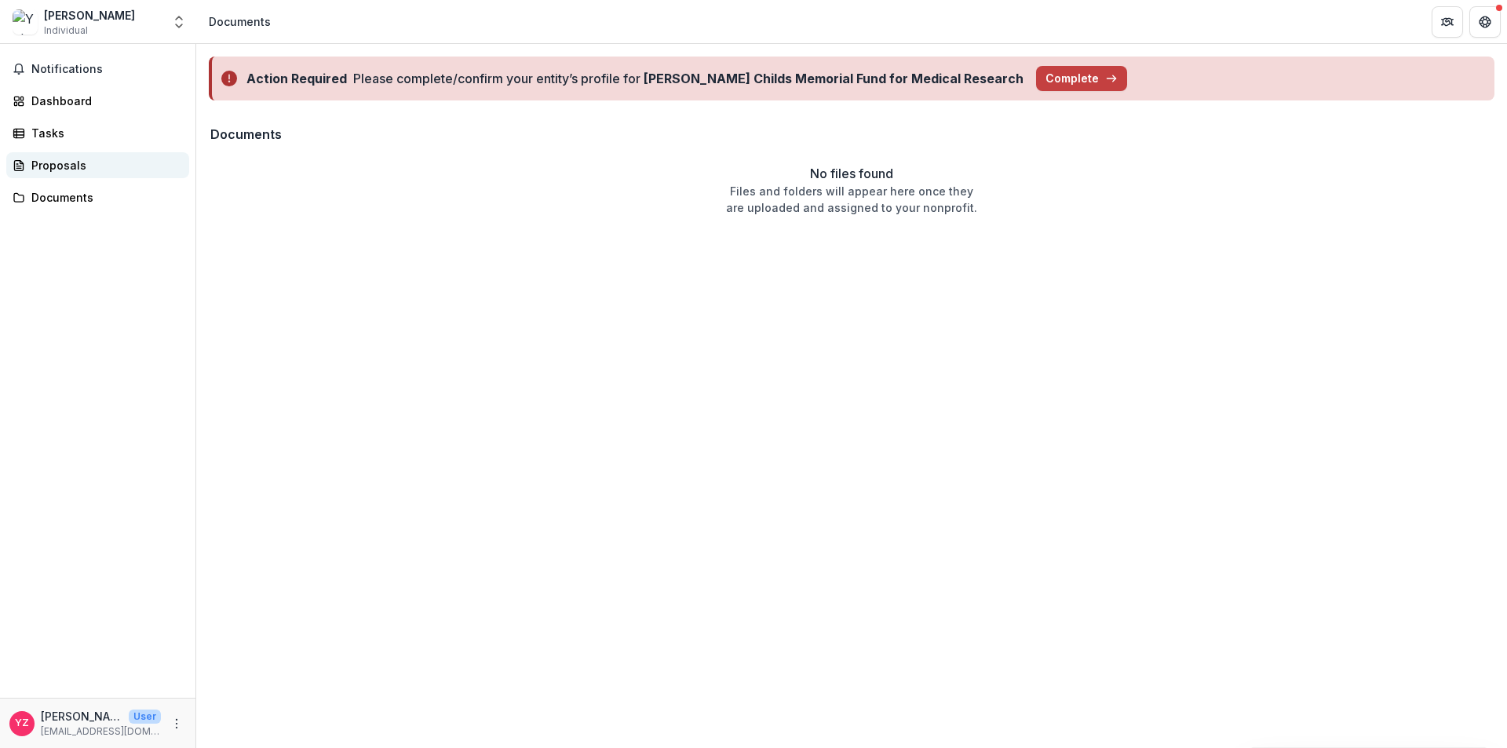
click at [79, 162] on div "Proposals" at bounding box center [103, 165] width 145 height 16
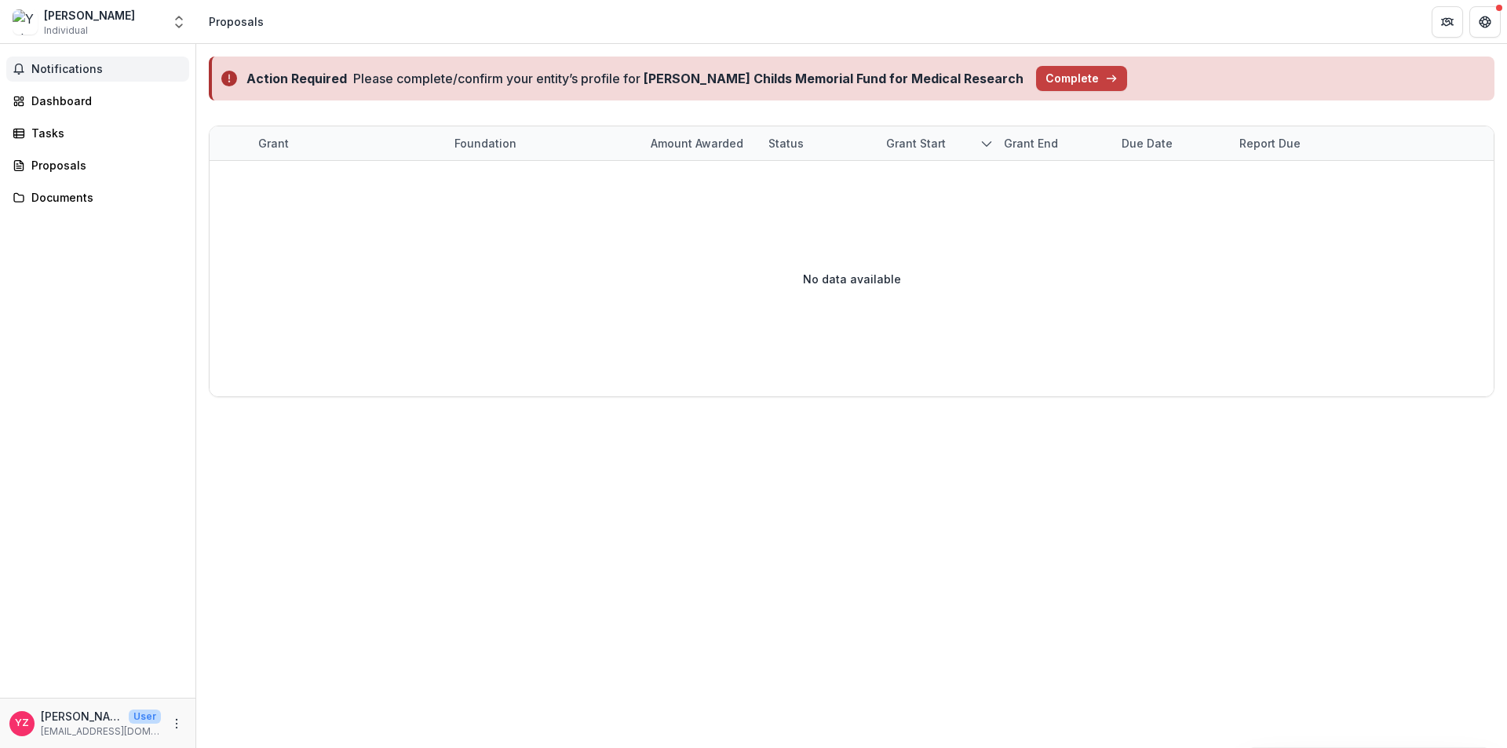
click at [93, 70] on span "Notifications" at bounding box center [107, 69] width 152 height 13
click at [699, 23] on header "Proposals" at bounding box center [851, 21] width 1311 height 43
click at [59, 27] on span "Individual" at bounding box center [66, 31] width 44 height 14
click at [1488, 24] on icon "Get Help" at bounding box center [1485, 22] width 13 height 13
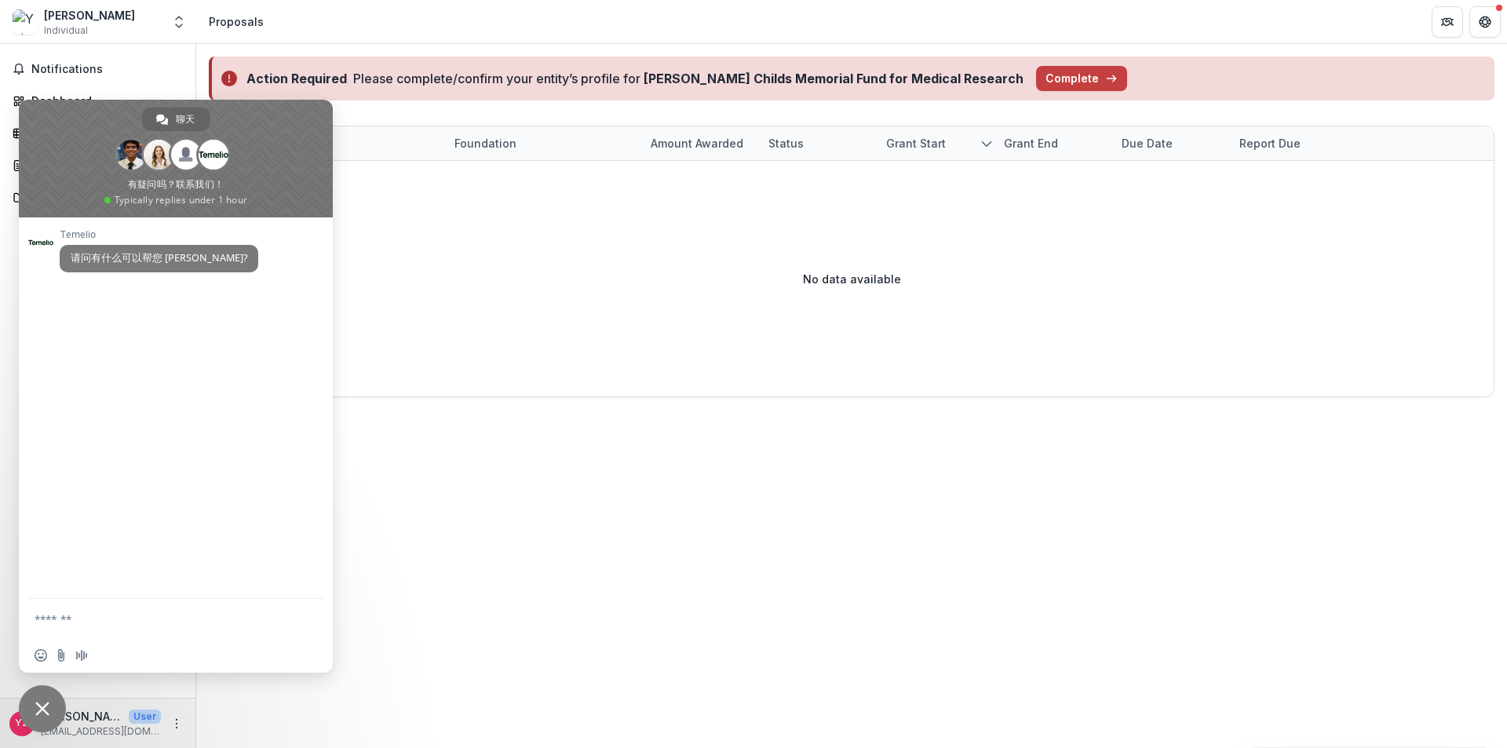
click at [532, 254] on div "No data available" at bounding box center [852, 279] width 1285 height 236
click at [28, 703] on span "关闭聊天" at bounding box center [42, 708] width 47 height 47
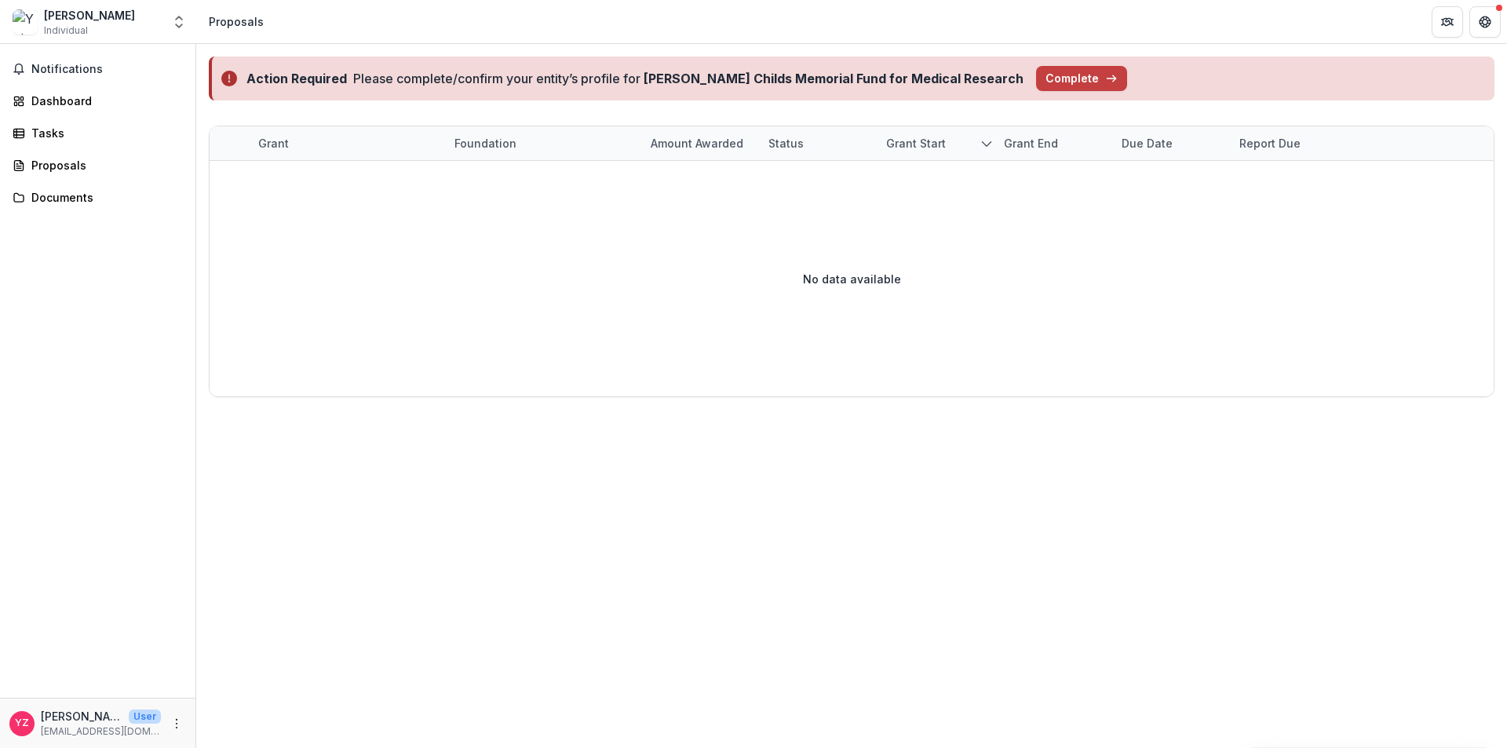
click at [64, 114] on div "Notifications Dashboard Tasks Proposals Documents" at bounding box center [98, 371] width 196 height 654
click at [68, 99] on div "Dashboard" at bounding box center [103, 101] width 145 height 16
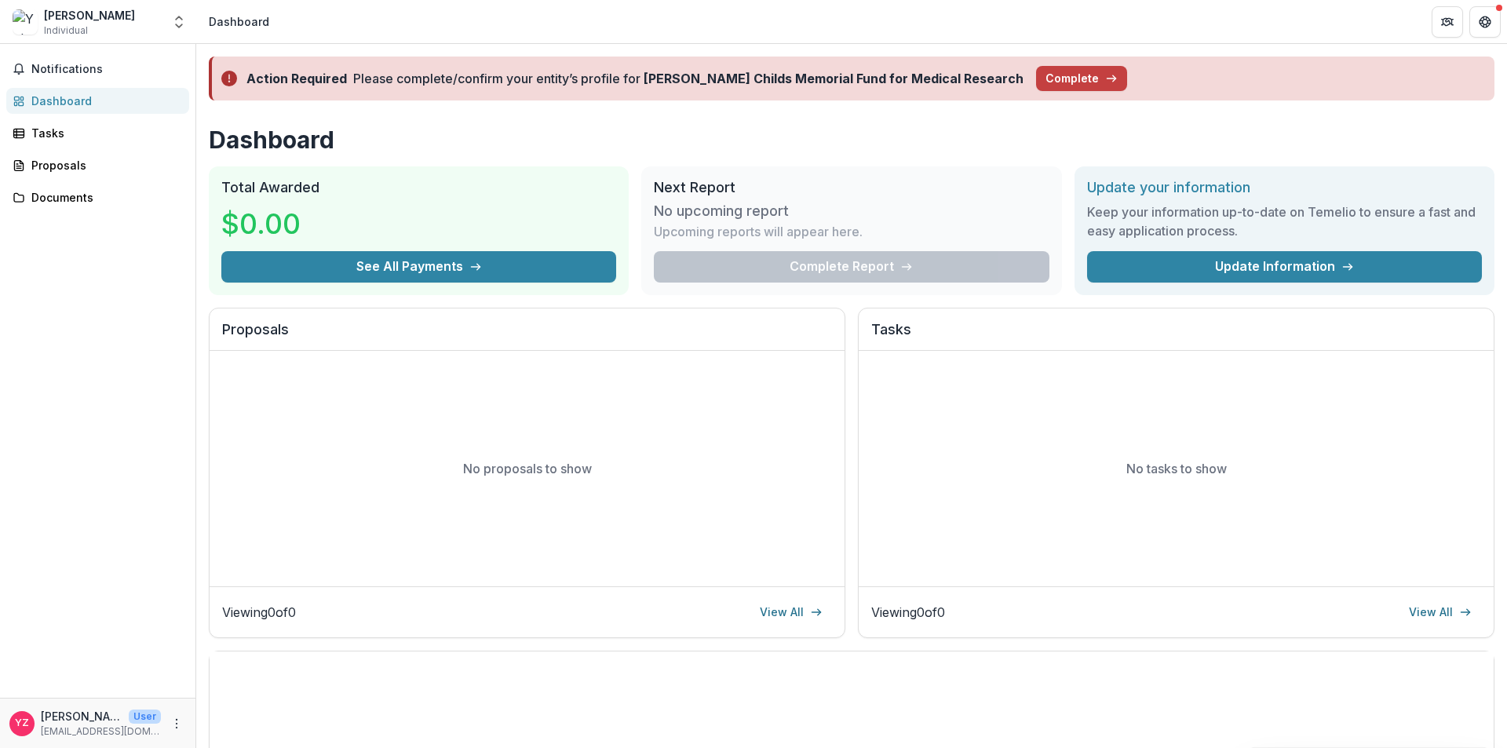
click at [49, 146] on div "Notifications Dashboard Tasks Proposals Documents" at bounding box center [98, 371] width 196 height 654
click at [49, 139] on div "Tasks" at bounding box center [103, 133] width 145 height 16
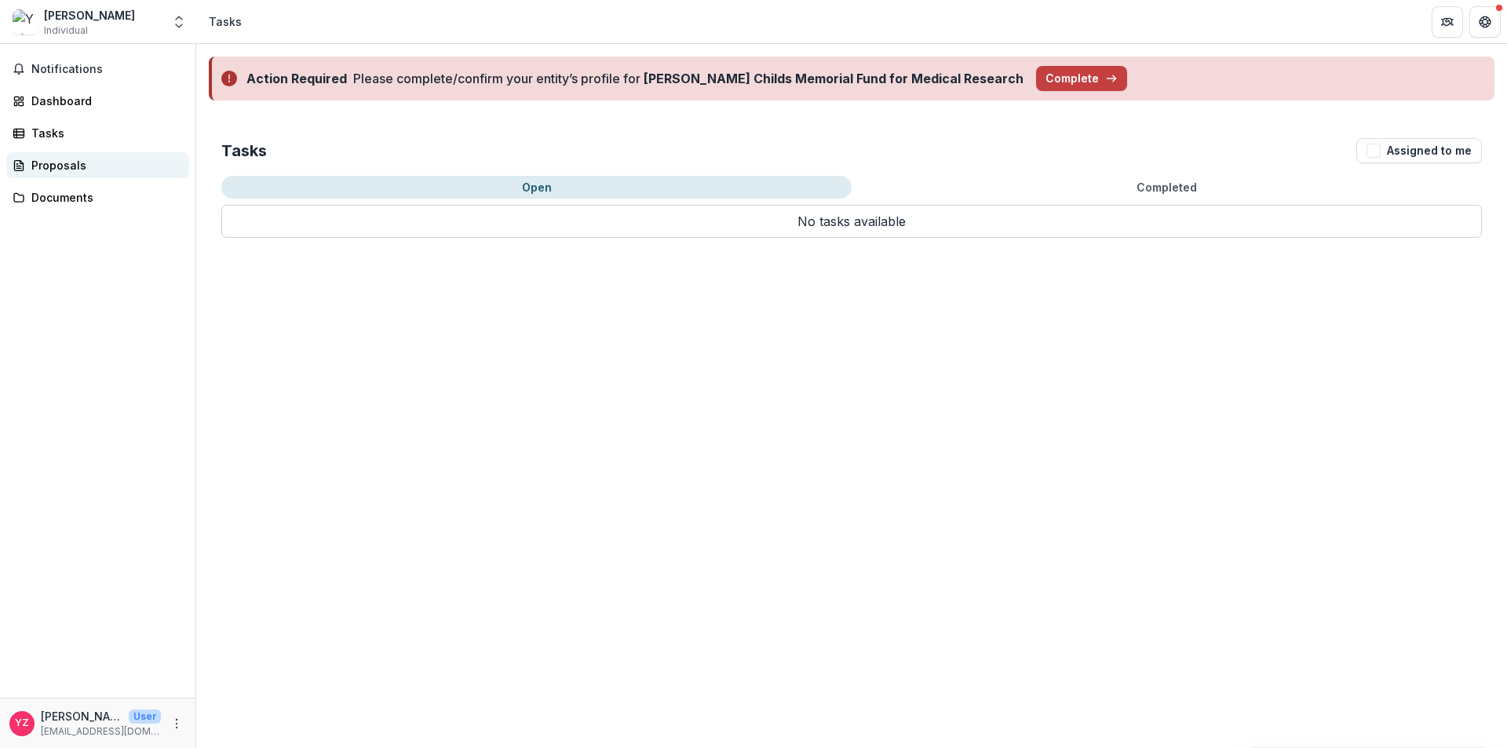
click at [41, 173] on div "Proposals" at bounding box center [103, 165] width 145 height 16
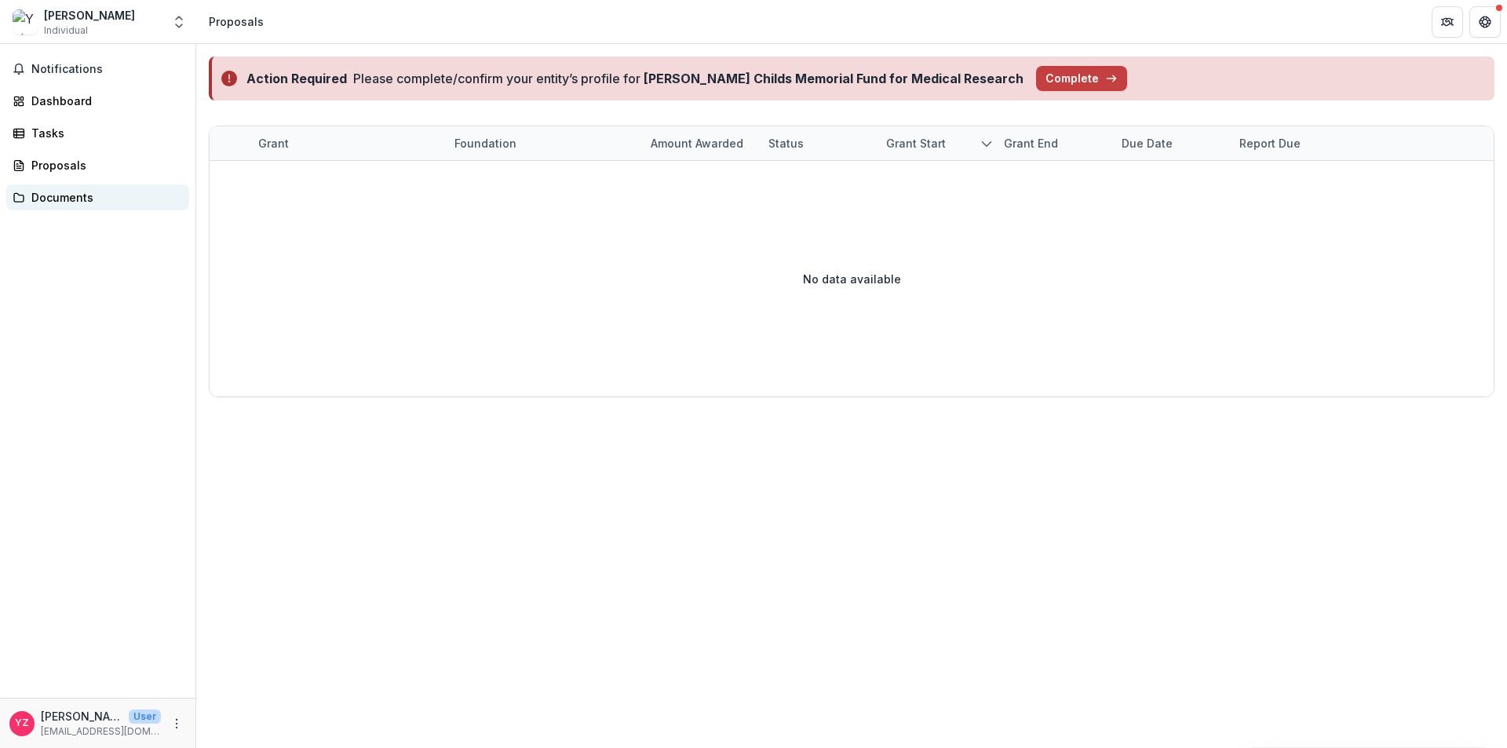
click at [97, 195] on div "Documents" at bounding box center [103, 197] width 145 height 16
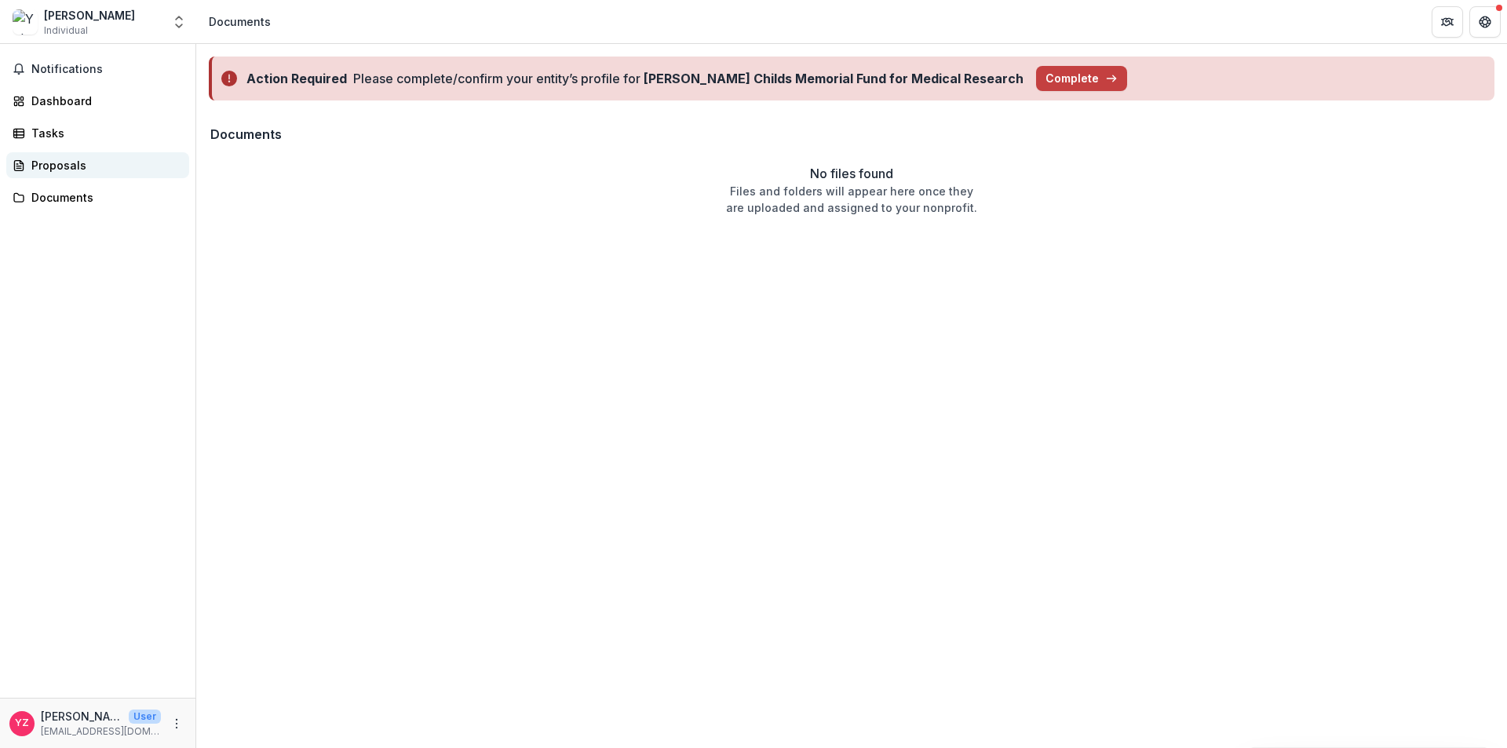
click at [90, 165] on div "Proposals" at bounding box center [103, 165] width 145 height 16
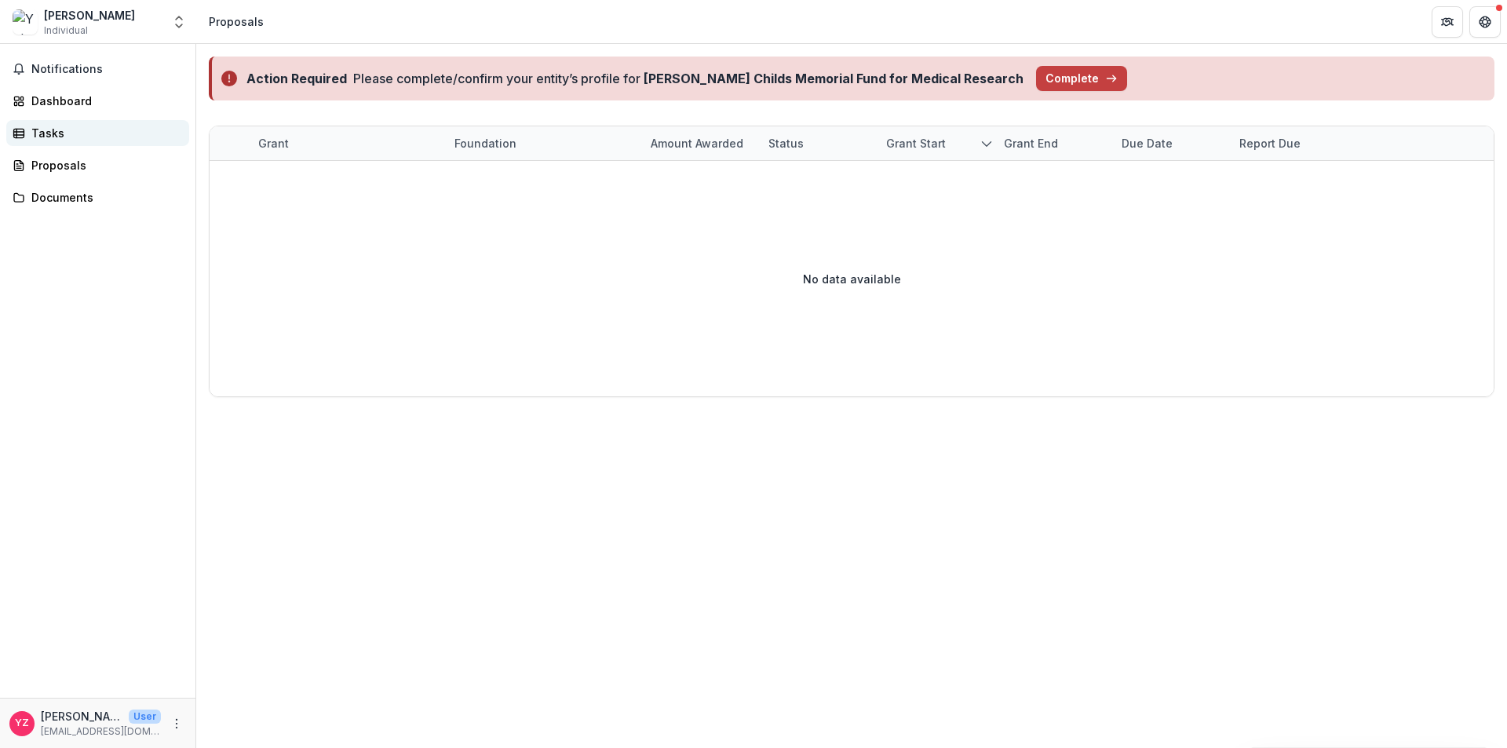
click at [82, 144] on link "Tasks" at bounding box center [97, 133] width 183 height 26
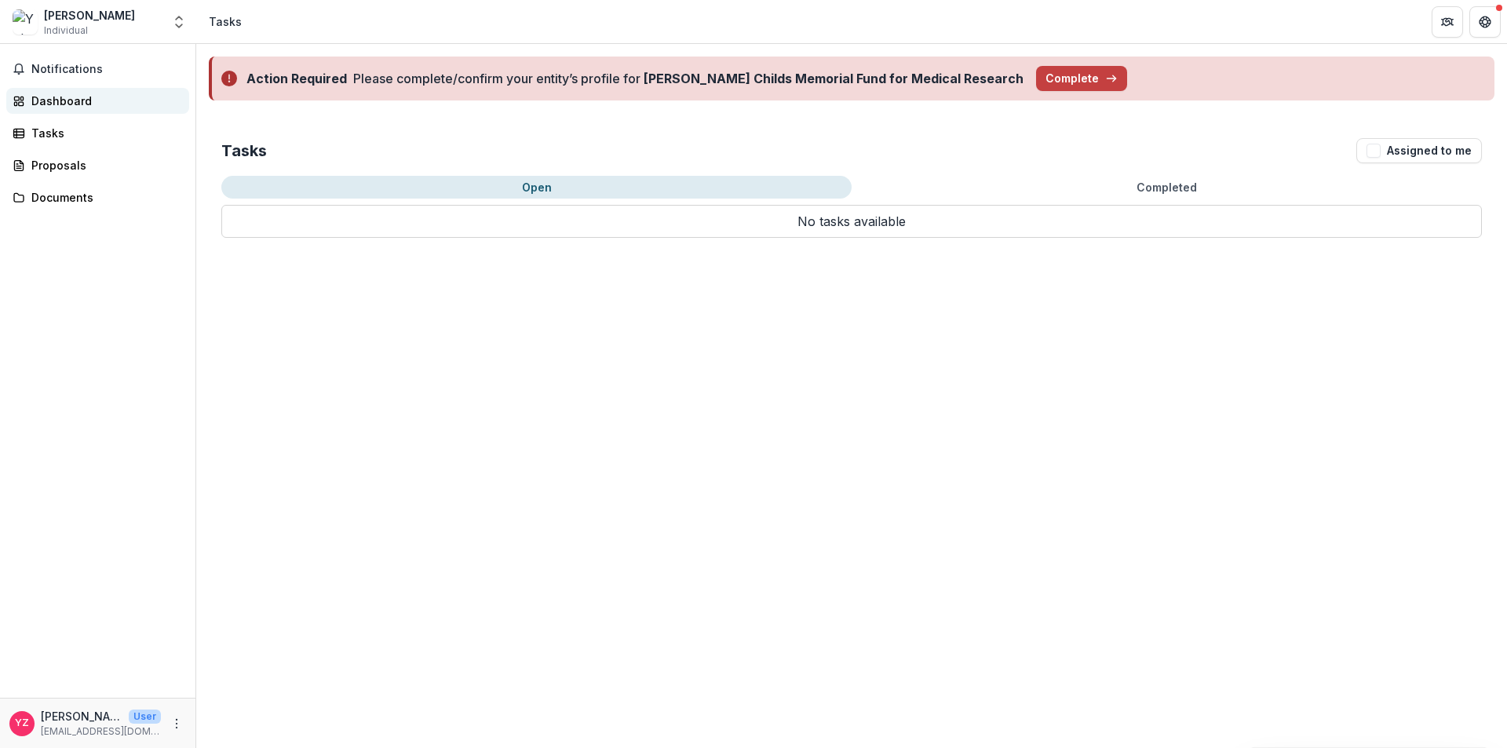
click at [79, 100] on div "Dashboard" at bounding box center [103, 101] width 145 height 16
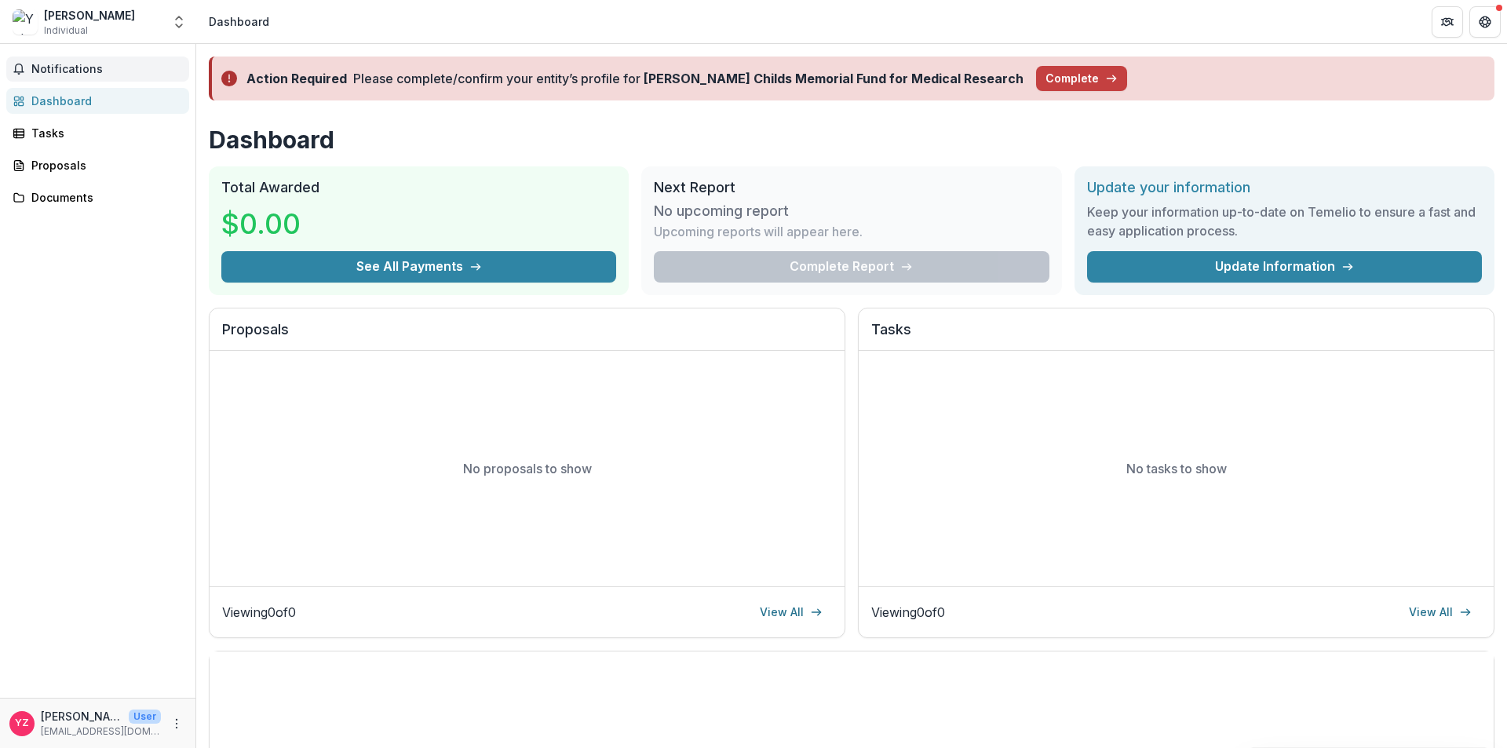
click at [82, 75] on span "Notifications" at bounding box center [107, 69] width 152 height 13
click at [404, 25] on header "Dashboard" at bounding box center [851, 21] width 1311 height 43
click at [30, 132] on link "Tasks" at bounding box center [97, 133] width 183 height 26
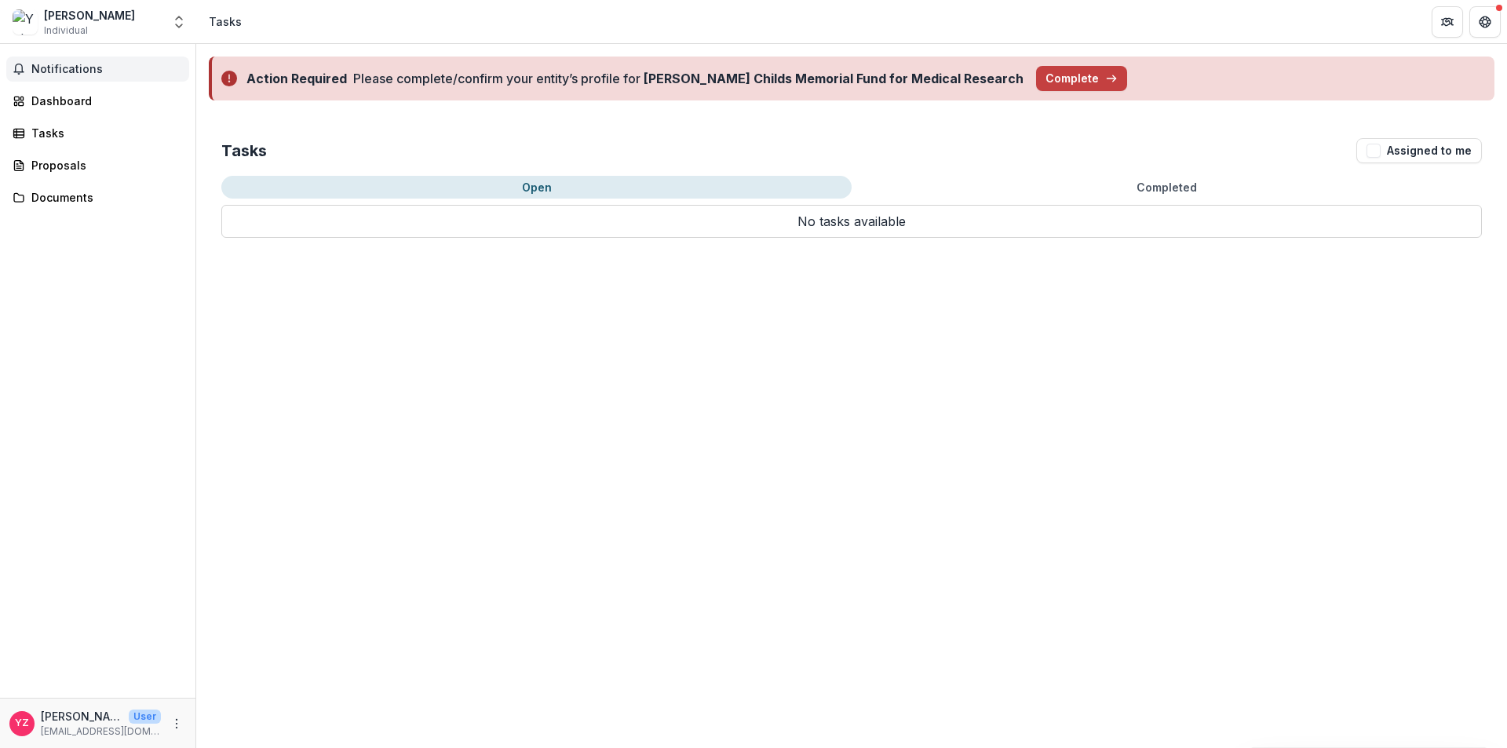
click at [82, 64] on span "Notifications" at bounding box center [107, 69] width 152 height 13
click at [84, 16] on div "Yutao Zhao" at bounding box center [89, 15] width 91 height 16
click at [1479, 23] on icon "Get Help" at bounding box center [1485, 22] width 13 height 13
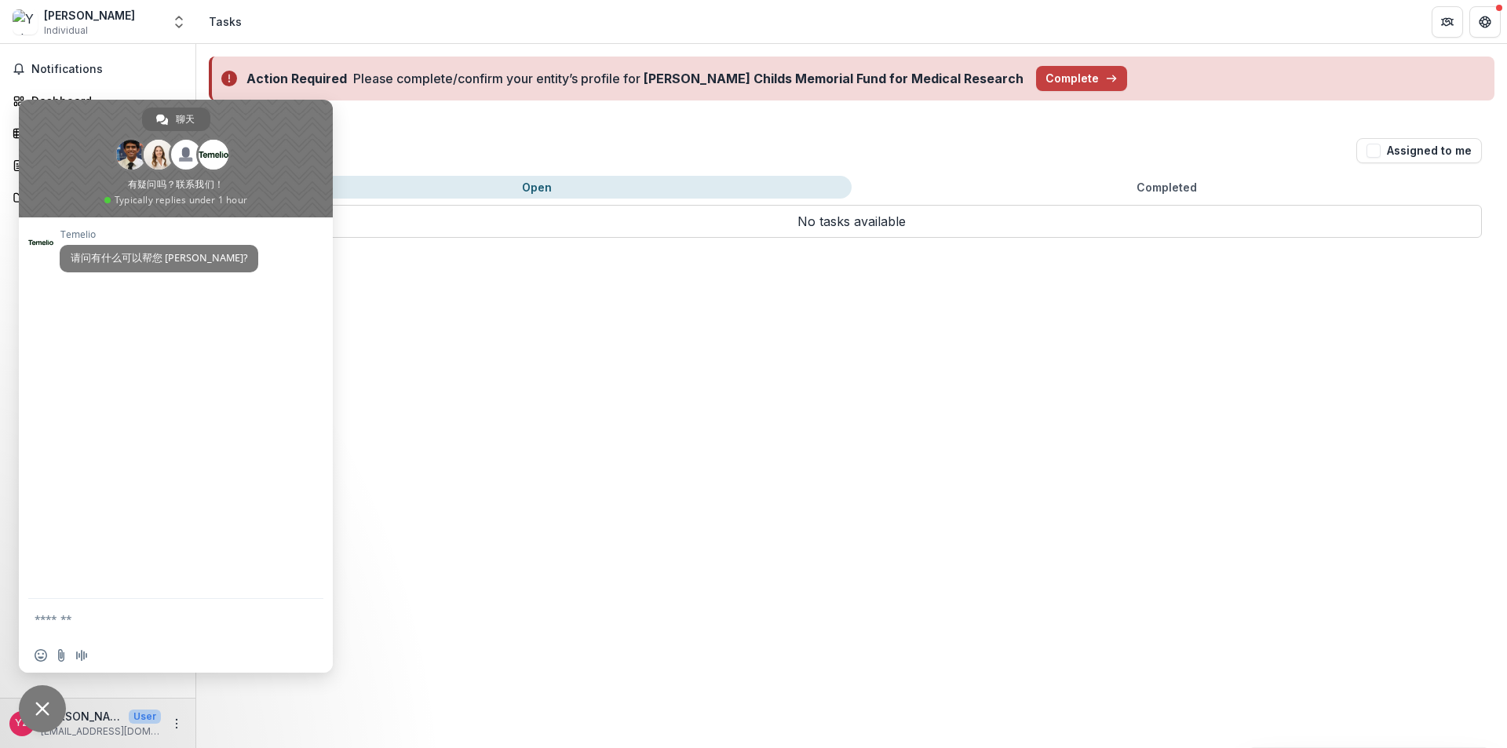
click at [41, 706] on span "关闭聊天" at bounding box center [42, 709] width 14 height 14
